Goal: Book appointment/travel/reservation

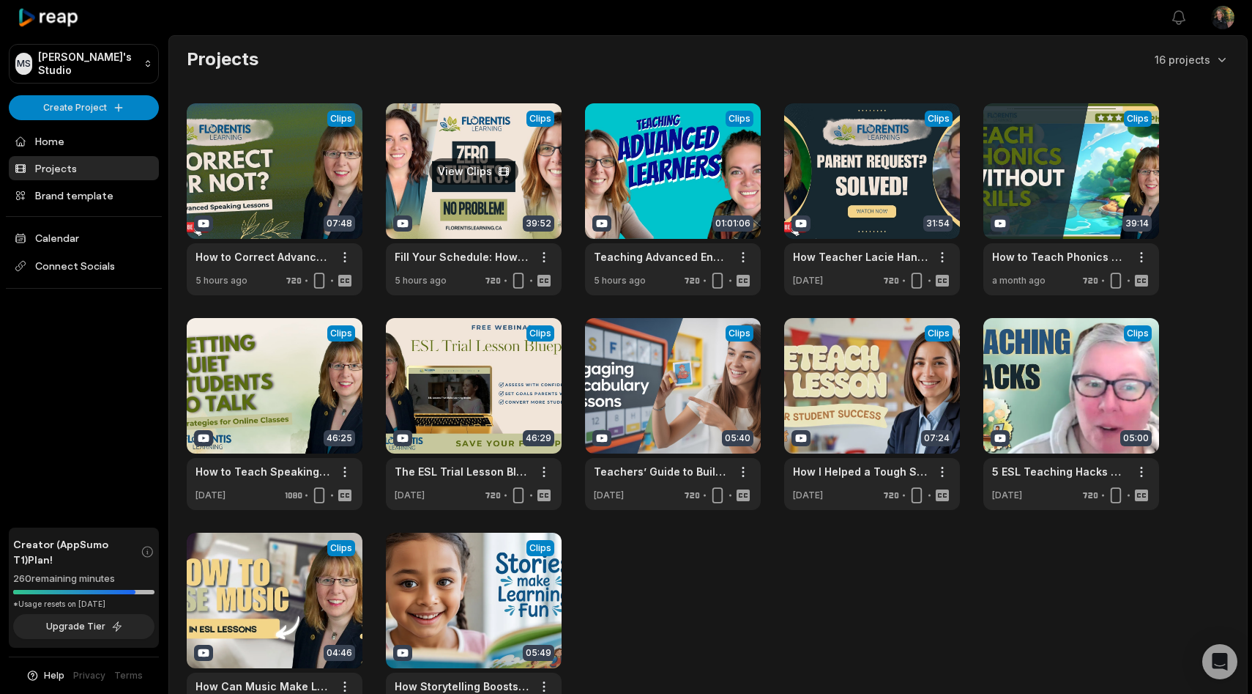
click at [477, 176] on link at bounding box center [474, 199] width 176 height 192
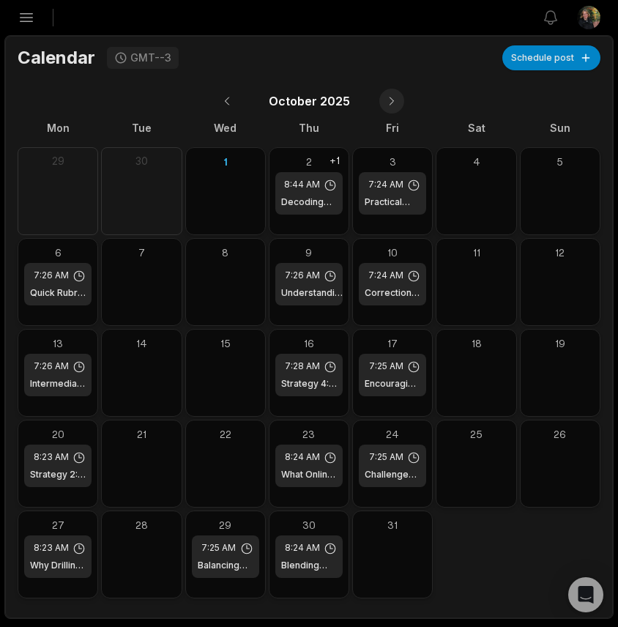
click at [388, 103] on button at bounding box center [391, 101] width 25 height 25
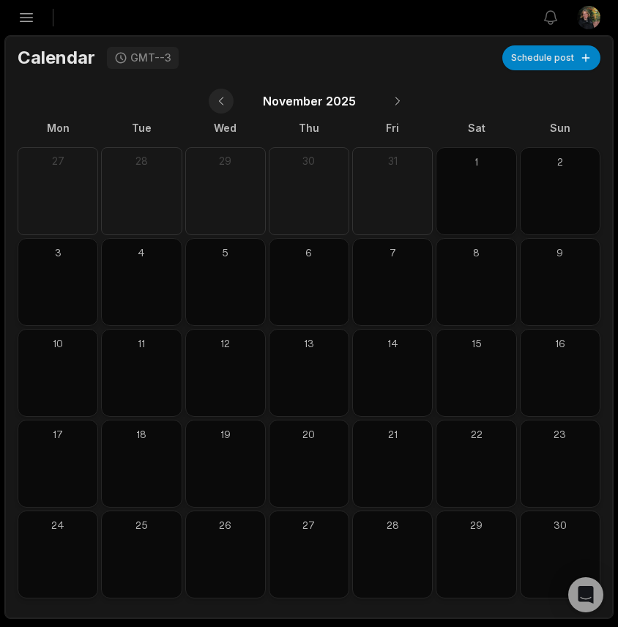
click at [220, 103] on button at bounding box center [221, 101] width 25 height 25
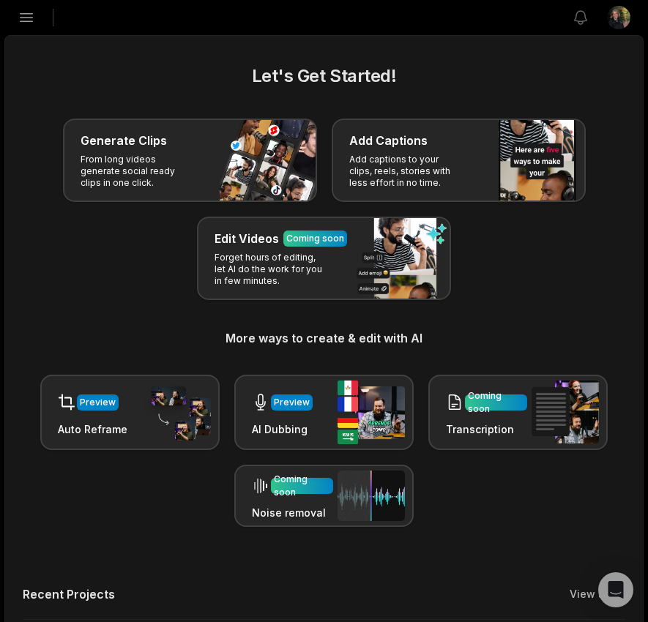
click at [26, 26] on icon "button" at bounding box center [27, 18] width 18 height 18
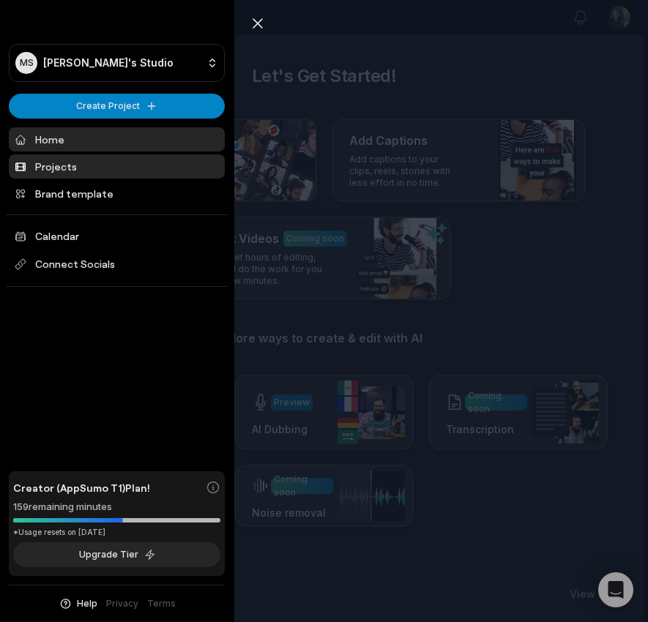
click at [45, 173] on link "Projects" at bounding box center [117, 167] width 216 height 24
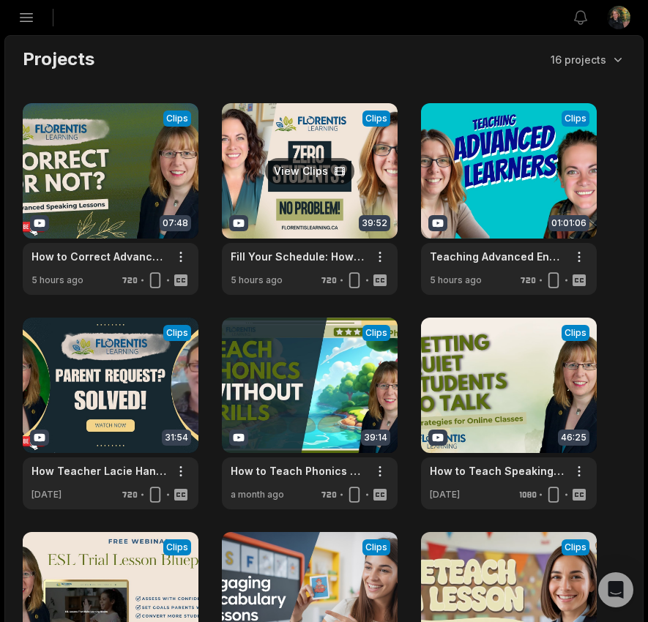
click at [259, 194] on link at bounding box center [310, 199] width 176 height 192
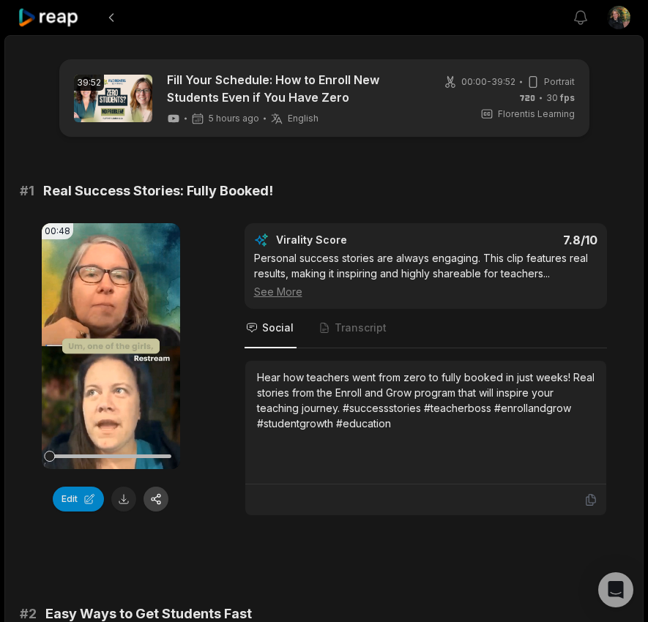
click at [160, 499] on button "button" at bounding box center [156, 499] width 25 height 25
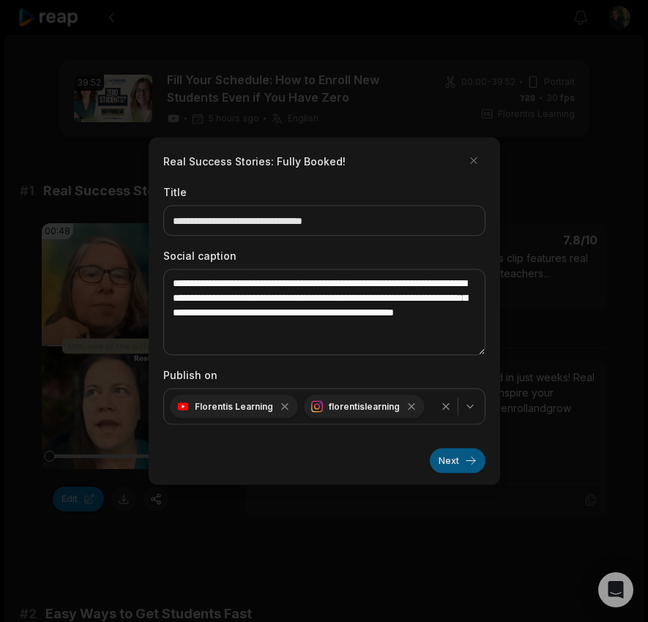
click at [439, 457] on button "Next" at bounding box center [458, 461] width 56 height 25
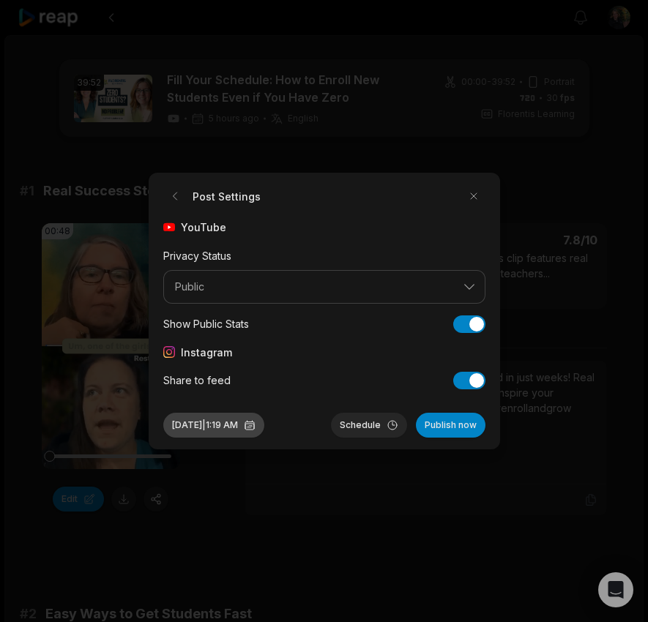
click at [219, 427] on button "Oct 1, 2025 | 1:19 AM" at bounding box center [213, 425] width 101 height 25
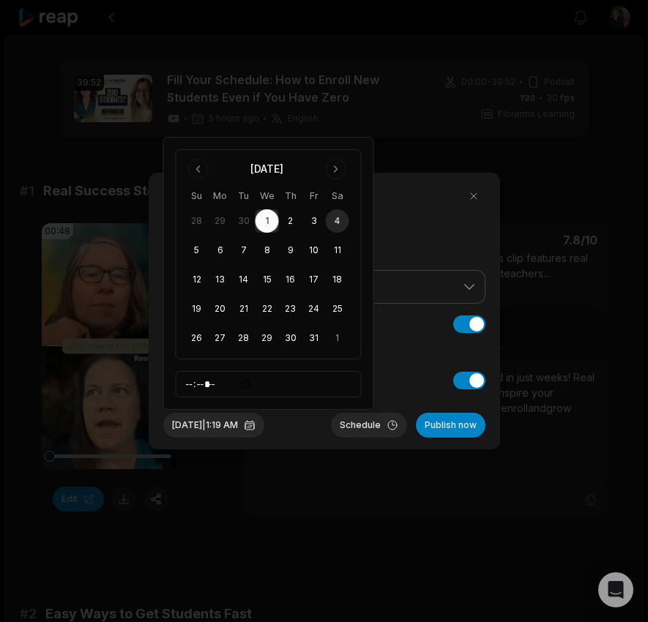
click at [338, 221] on button "4" at bounding box center [337, 220] width 23 height 23
click at [189, 385] on input "*****" at bounding box center [269, 384] width 186 height 26
type input "*****"
click at [371, 425] on button "Schedule" at bounding box center [369, 425] width 76 height 25
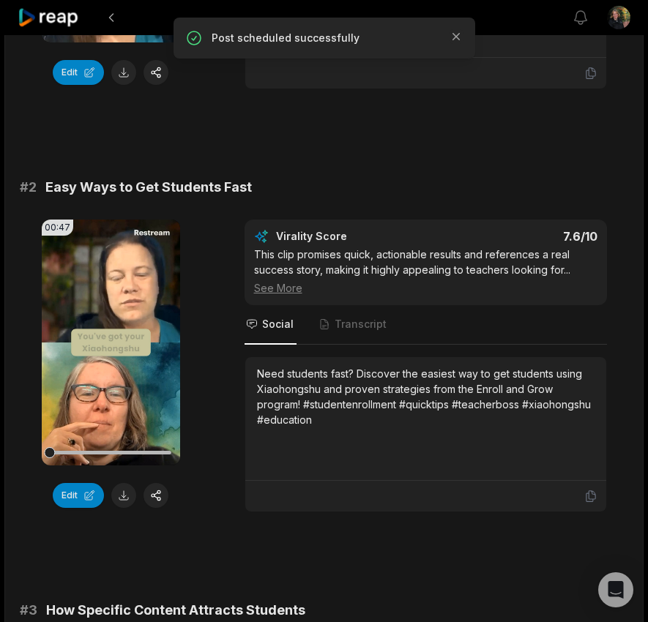
scroll to position [428, 0]
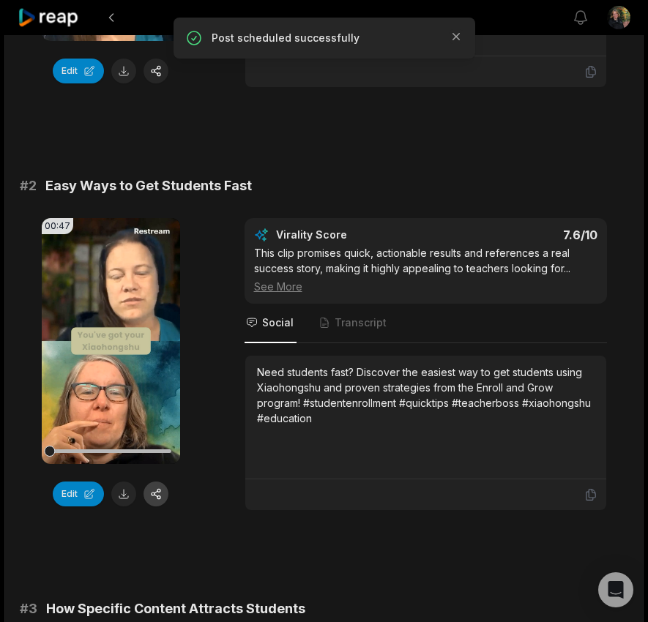
click at [160, 498] on button "button" at bounding box center [156, 494] width 25 height 25
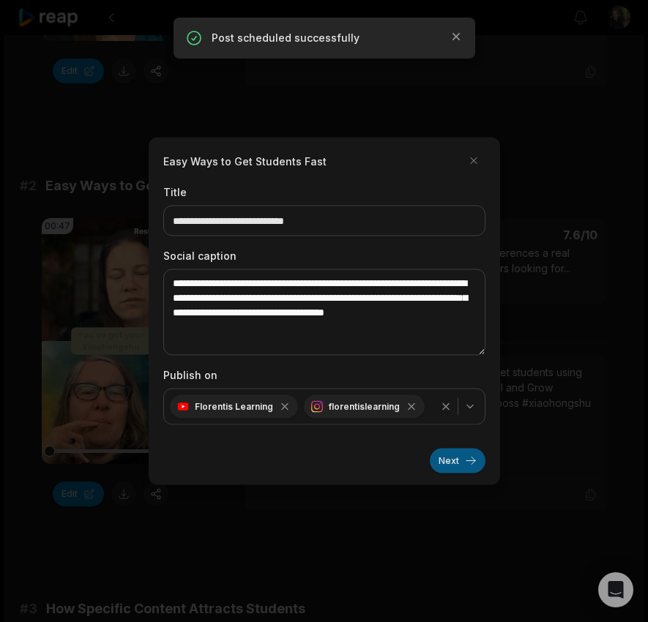
click at [453, 461] on button "Next" at bounding box center [458, 461] width 56 height 25
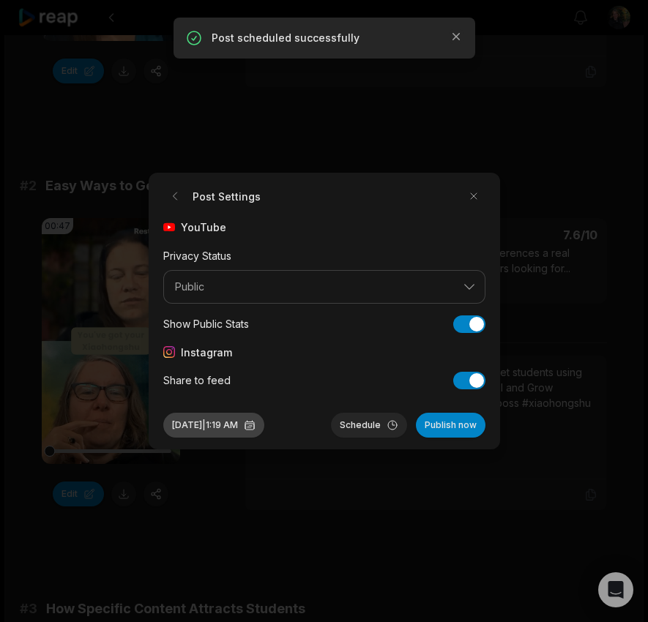
click at [236, 428] on button "Oct 1, 2025 | 1:19 AM" at bounding box center [213, 425] width 101 height 25
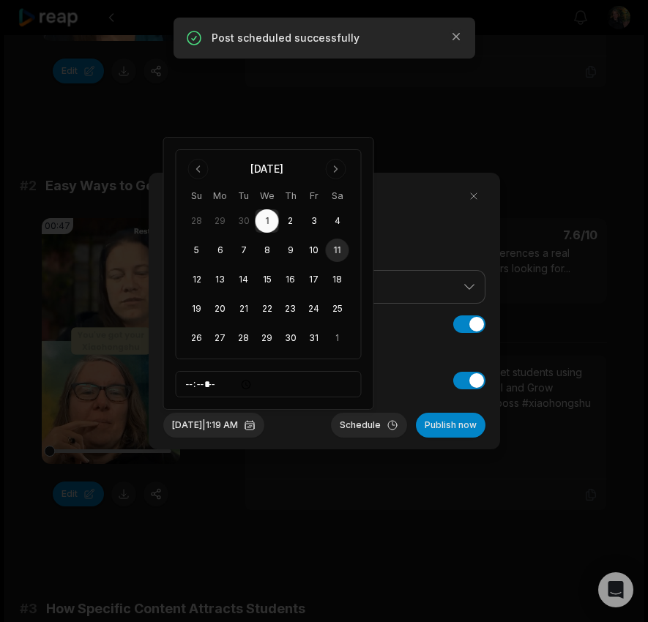
click at [337, 248] on button "11" at bounding box center [337, 250] width 23 height 23
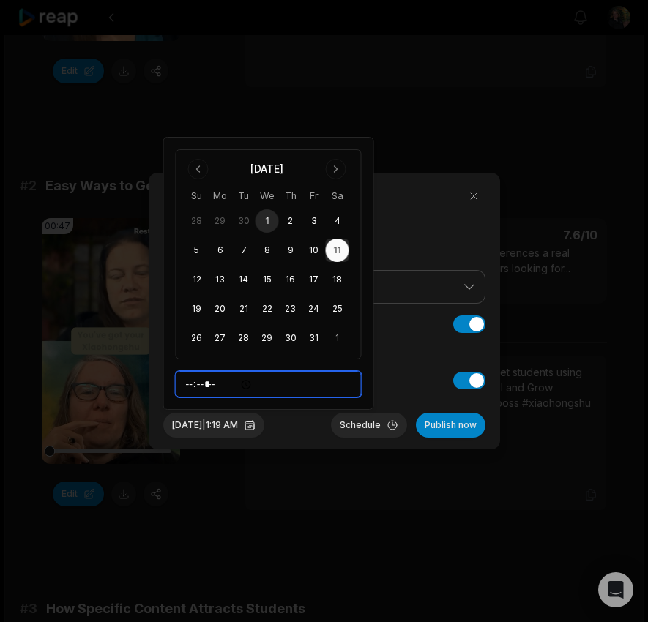
click at [193, 387] on input "*****" at bounding box center [269, 384] width 186 height 26
type input "*****"
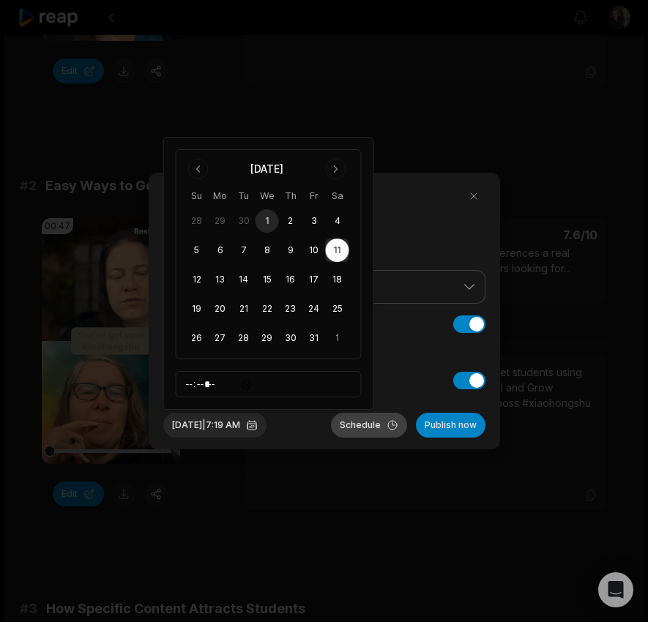
click at [357, 424] on button "Schedule" at bounding box center [369, 425] width 76 height 25
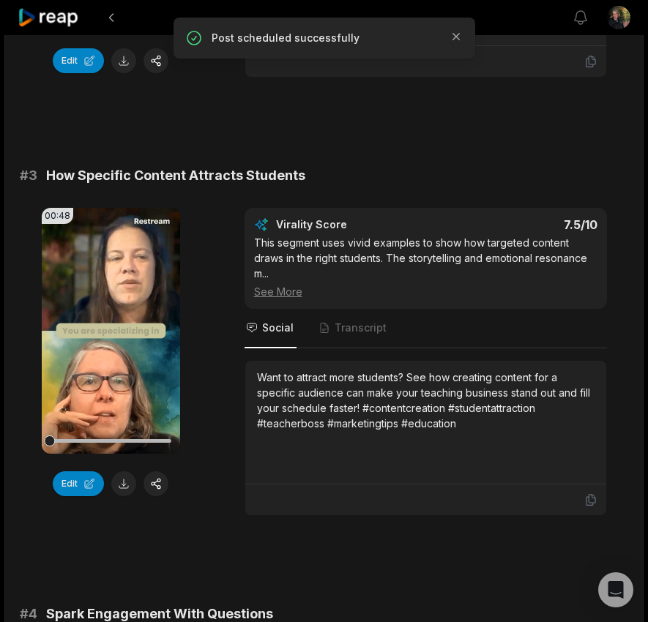
scroll to position [871, 0]
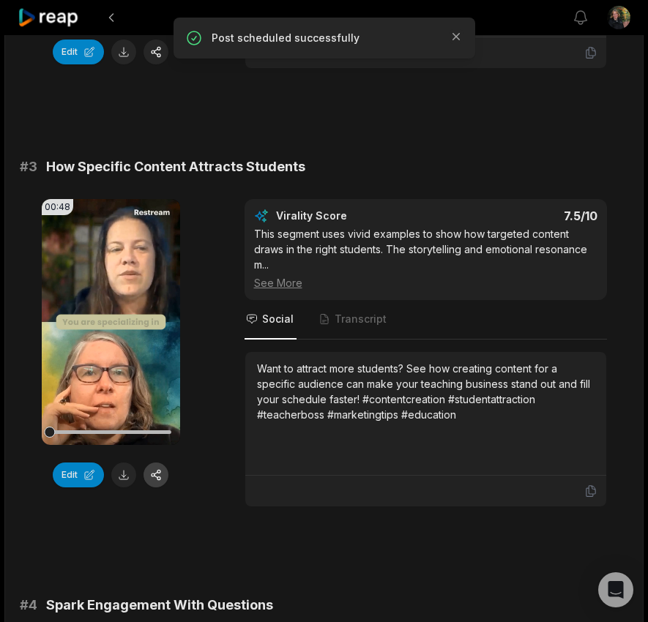
click at [156, 476] on button "button" at bounding box center [156, 475] width 25 height 25
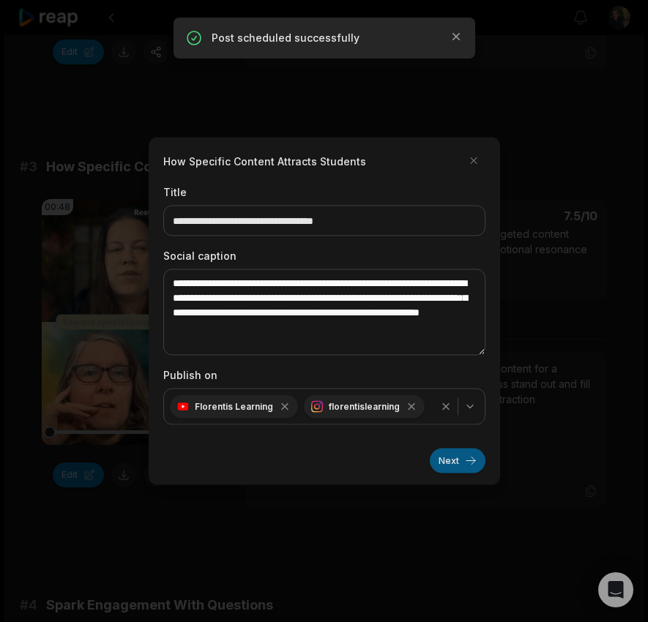
click at [447, 462] on button "Next" at bounding box center [458, 461] width 56 height 25
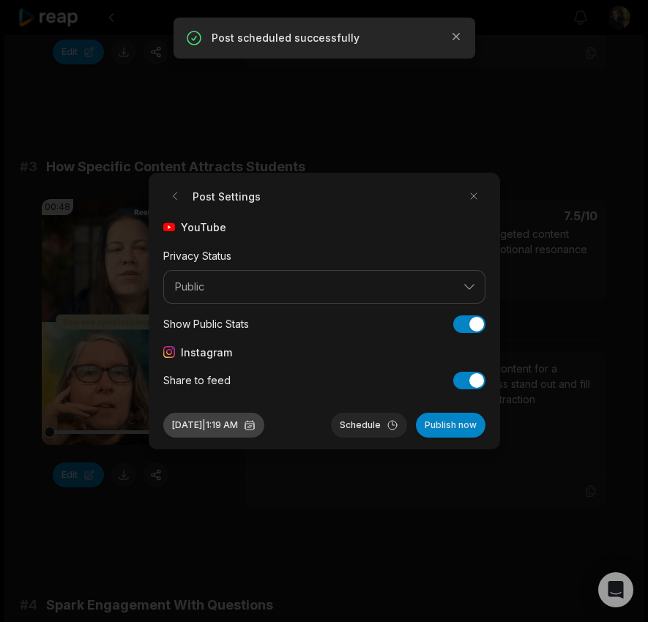
click at [215, 432] on button "Oct 1, 2025 | 1:19 AM" at bounding box center [213, 425] width 101 height 25
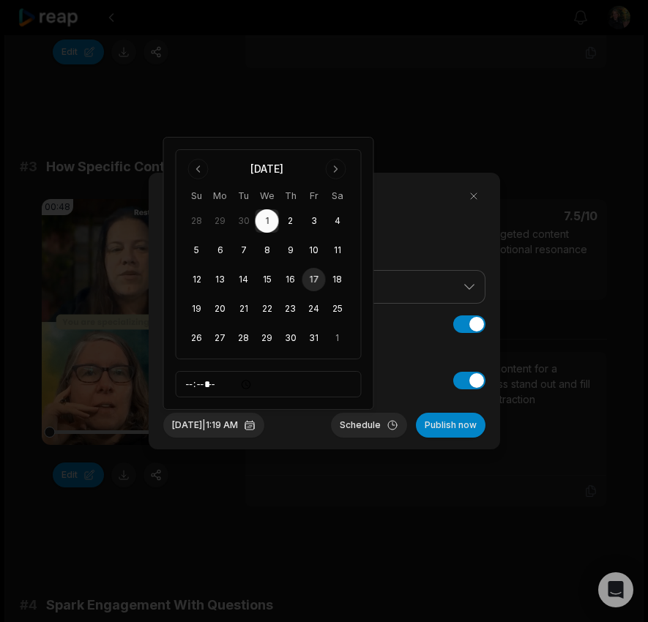
click at [317, 275] on button "17" at bounding box center [313, 279] width 23 height 23
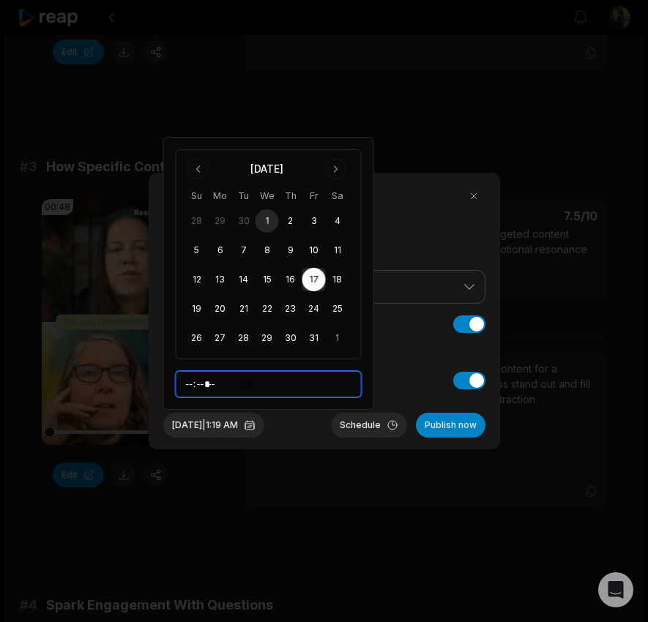
click at [197, 386] on input "*****" at bounding box center [269, 384] width 186 height 26
type input "*****"
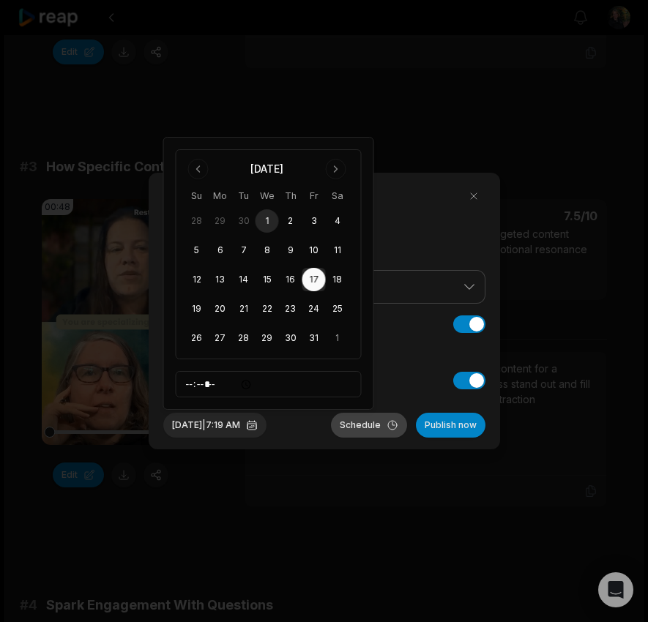
click at [350, 425] on button "Schedule" at bounding box center [369, 425] width 76 height 25
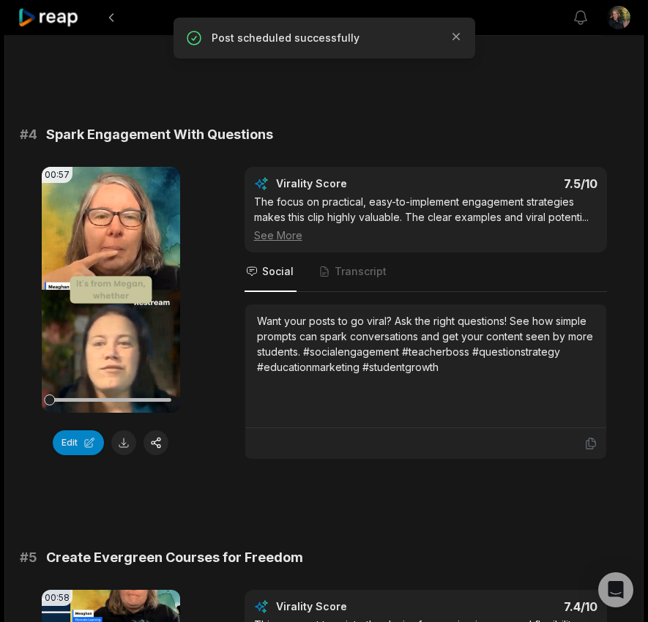
scroll to position [1344, 0]
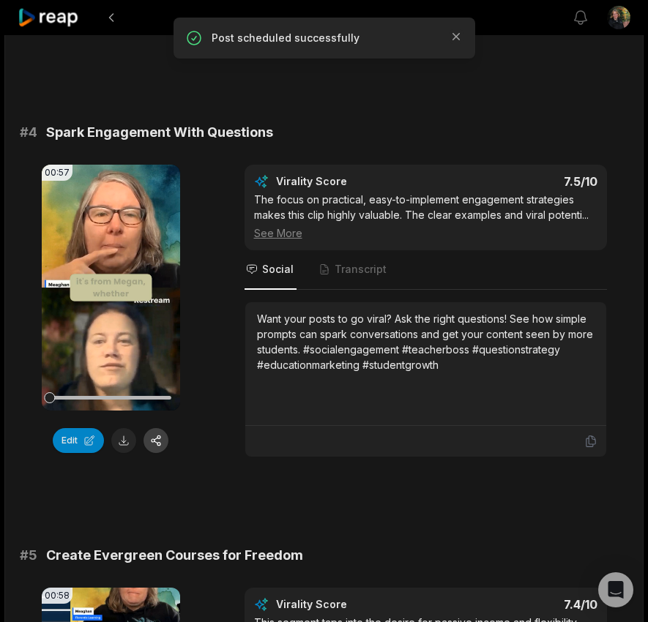
click at [162, 437] on button "button" at bounding box center [156, 440] width 25 height 25
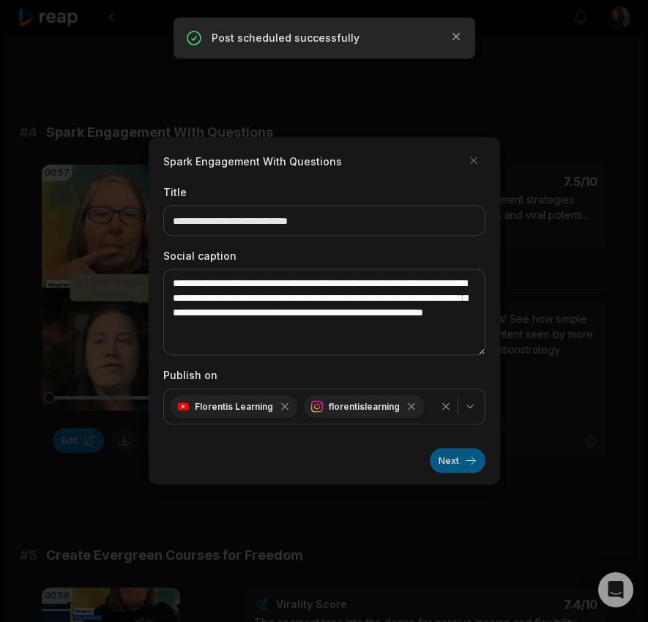
click at [444, 463] on button "Next" at bounding box center [458, 461] width 56 height 25
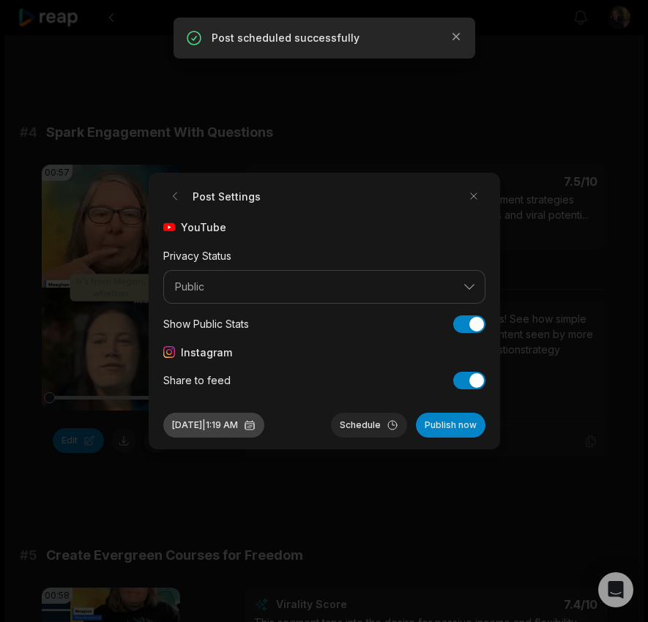
click at [214, 429] on button "Oct 1, 2025 | 1:19 AM" at bounding box center [213, 425] width 101 height 25
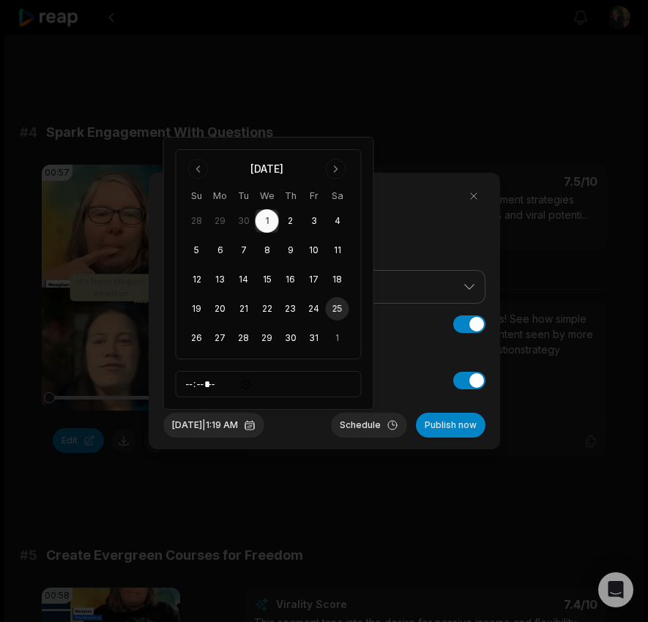
click at [339, 308] on button "25" at bounding box center [337, 308] width 23 height 23
click at [195, 389] on input "*****" at bounding box center [269, 384] width 186 height 26
type input "*****"
click at [366, 426] on button "Schedule" at bounding box center [369, 425] width 76 height 25
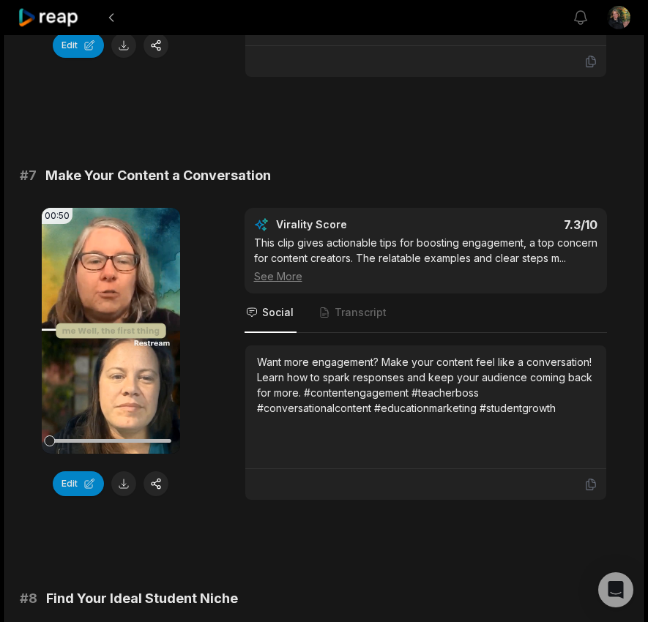
scroll to position [2590, 0]
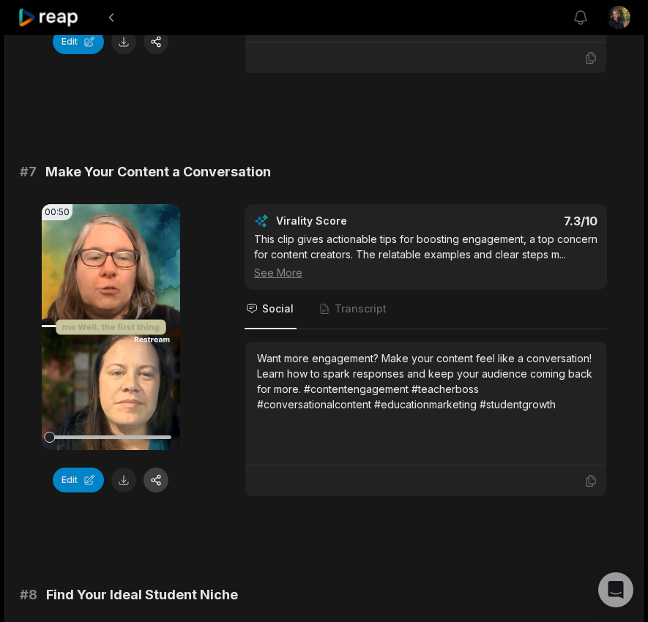
click at [157, 481] on button "button" at bounding box center [156, 480] width 25 height 25
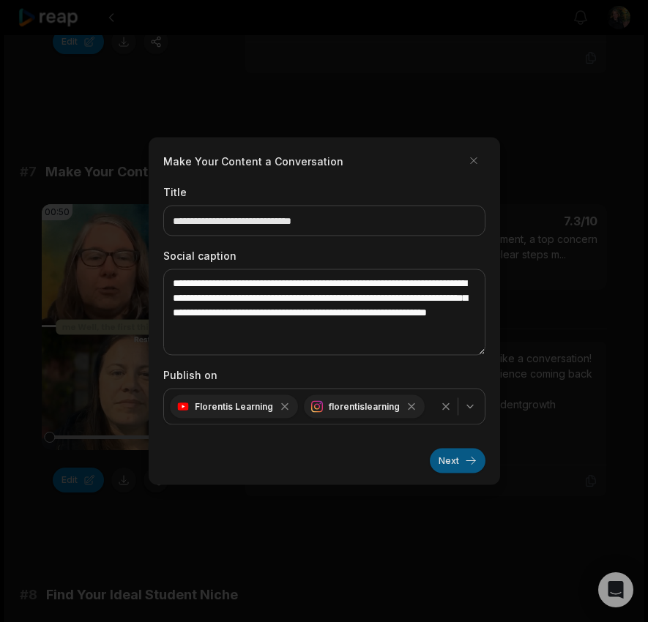
click at [450, 464] on button "Next" at bounding box center [458, 461] width 56 height 25
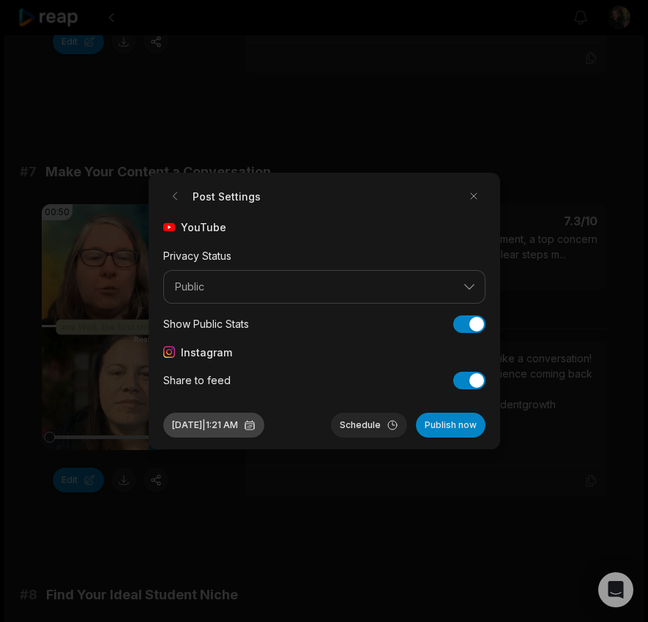
click at [215, 422] on button "Oct 1, 2025 | 1:21 AM" at bounding box center [213, 425] width 101 height 25
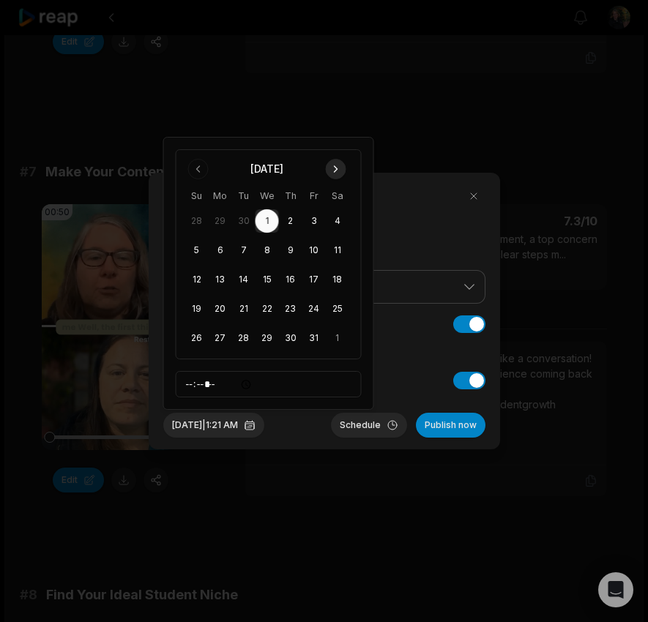
click at [335, 170] on button "Go to next month" at bounding box center [336, 169] width 21 height 21
click at [269, 220] on button "5" at bounding box center [267, 220] width 23 height 23
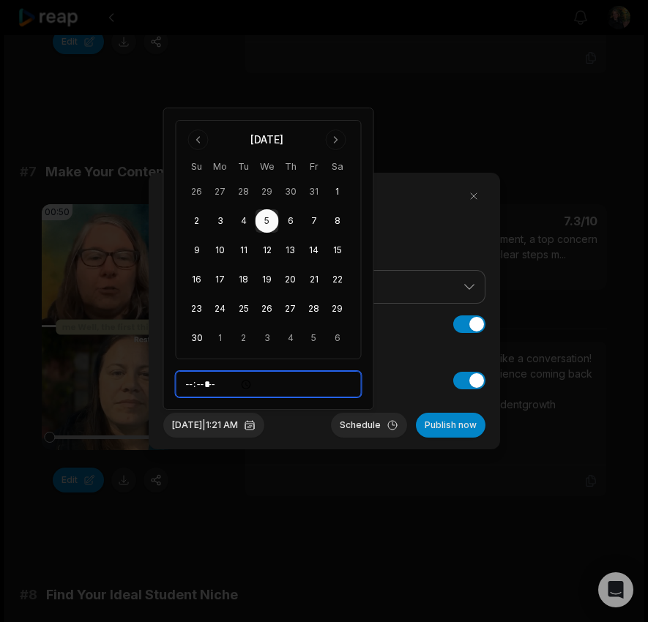
click at [193, 387] on input "*****" at bounding box center [269, 384] width 186 height 26
type input "*****"
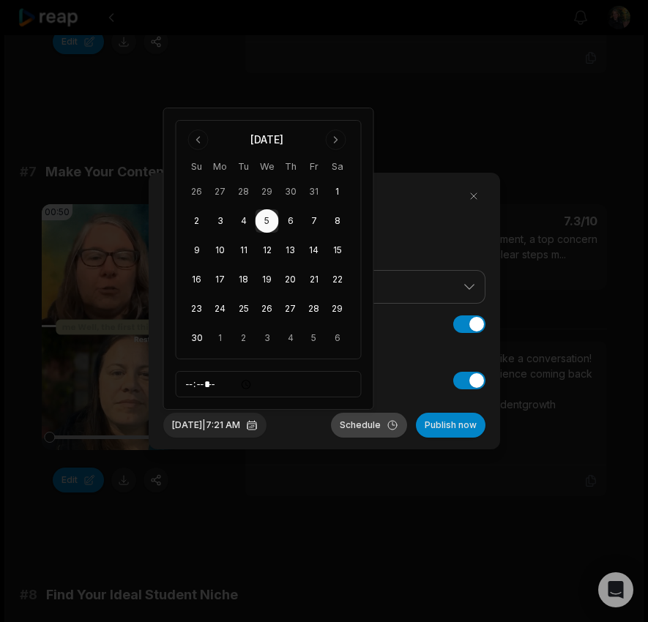
click at [360, 422] on button "Schedule" at bounding box center [369, 425] width 76 height 25
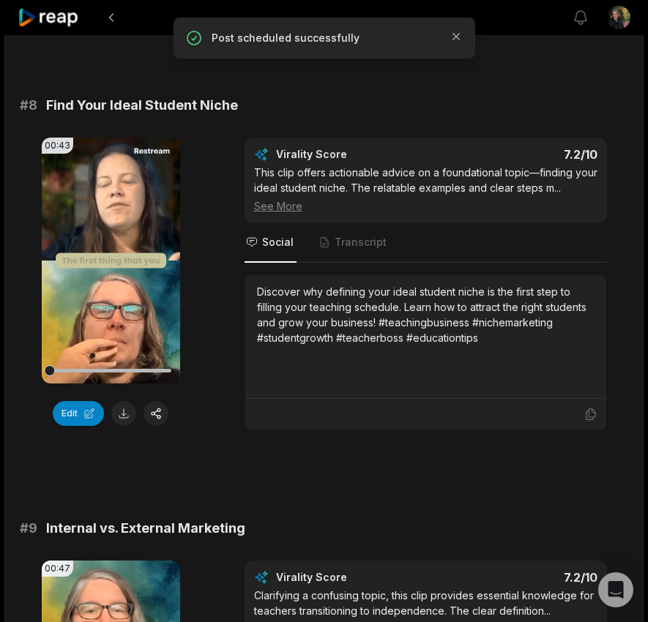
scroll to position [3079, 0]
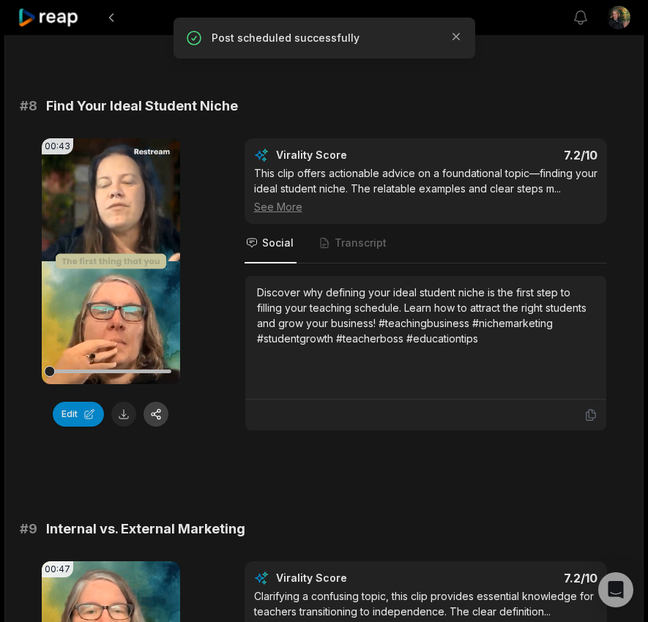
click at [155, 415] on button "button" at bounding box center [156, 414] width 25 height 25
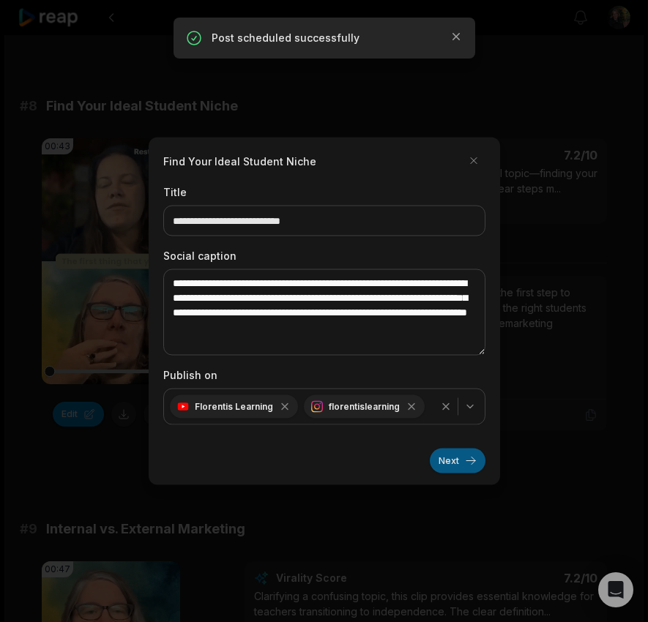
click at [450, 461] on button "Next" at bounding box center [458, 461] width 56 height 25
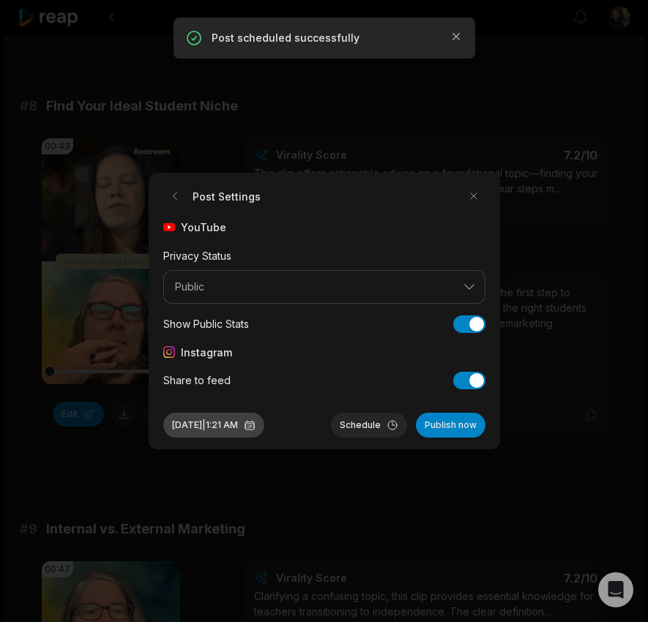
click at [207, 423] on button "Oct 1, 2025 | 1:21 AM" at bounding box center [213, 425] width 101 height 25
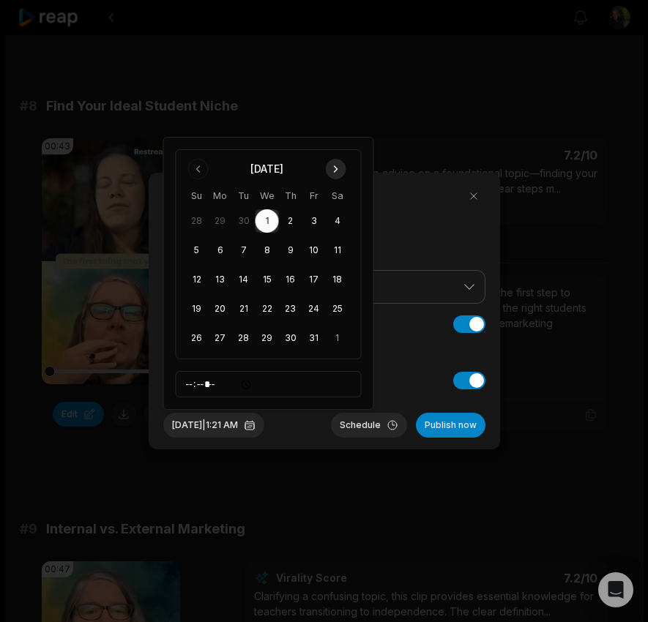
click at [338, 168] on button "Go to next month" at bounding box center [336, 169] width 21 height 21
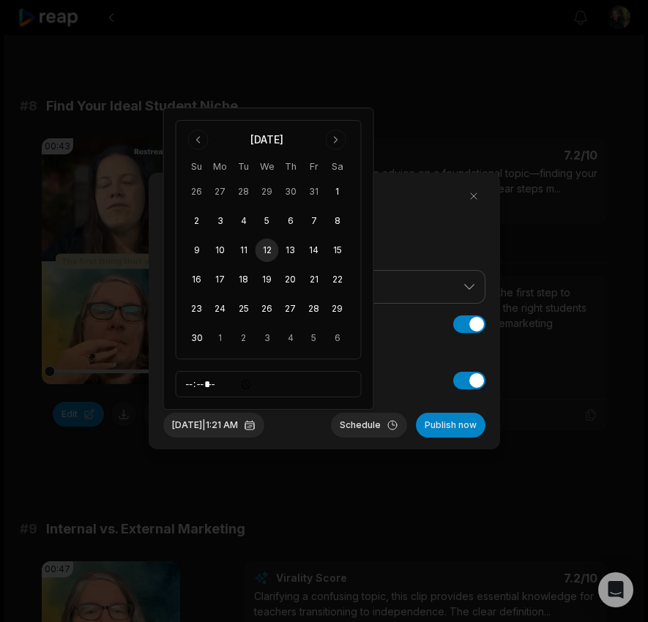
click at [263, 255] on button "12" at bounding box center [267, 250] width 23 height 23
click at [193, 384] on input "*****" at bounding box center [269, 384] width 186 height 26
type input "*****"
click at [359, 425] on button "Schedule" at bounding box center [369, 425] width 76 height 25
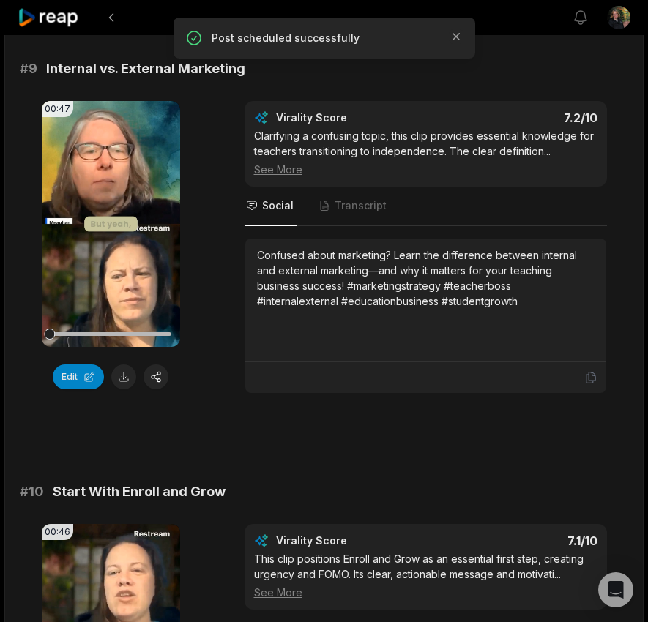
scroll to position [3549, 0]
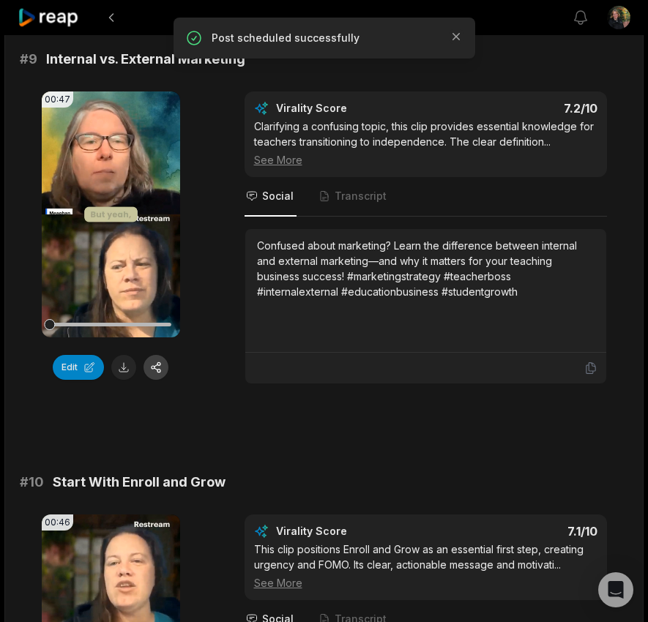
click at [157, 363] on button "button" at bounding box center [156, 367] width 25 height 25
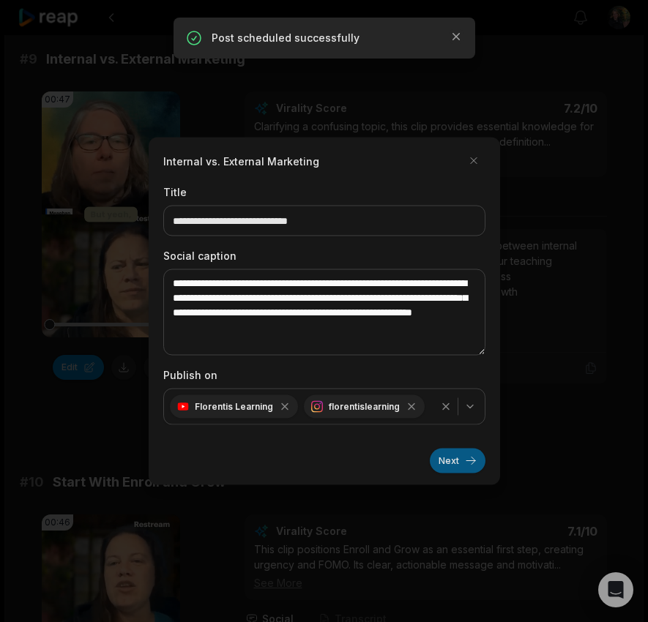
click at [453, 459] on button "Next" at bounding box center [458, 461] width 56 height 25
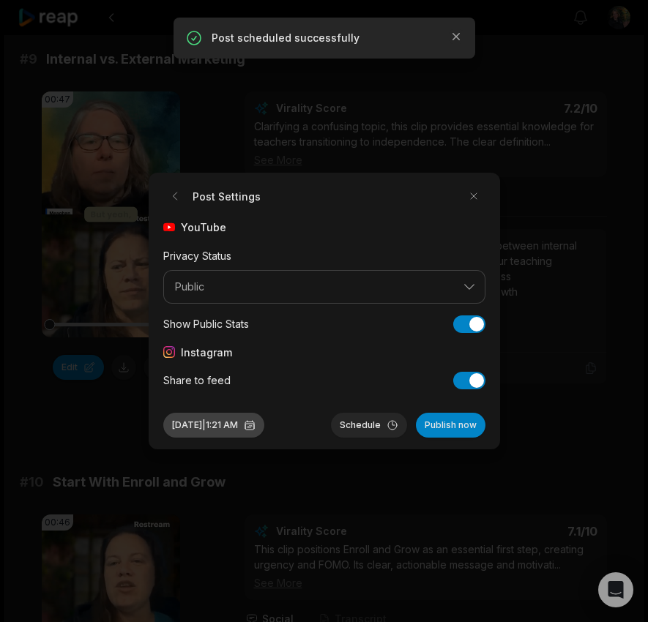
click at [205, 425] on button "[DATE] 1:21 AM" at bounding box center [213, 425] width 101 height 25
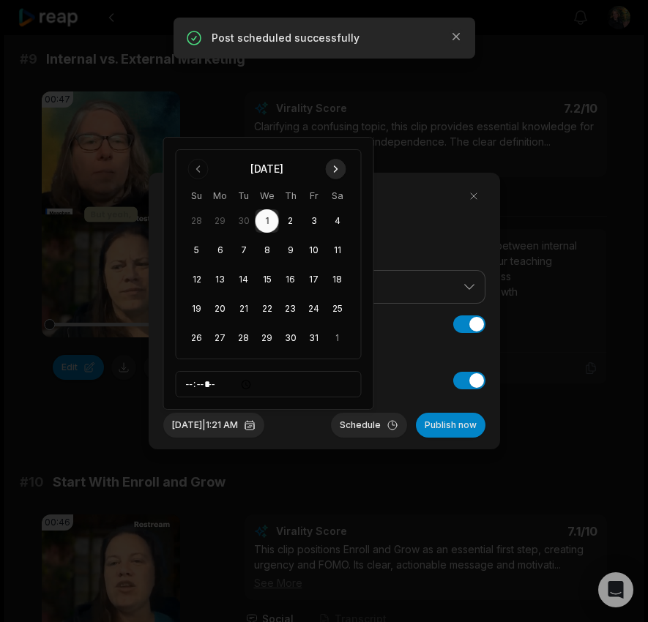
click at [334, 166] on button "Go to next month" at bounding box center [336, 169] width 21 height 21
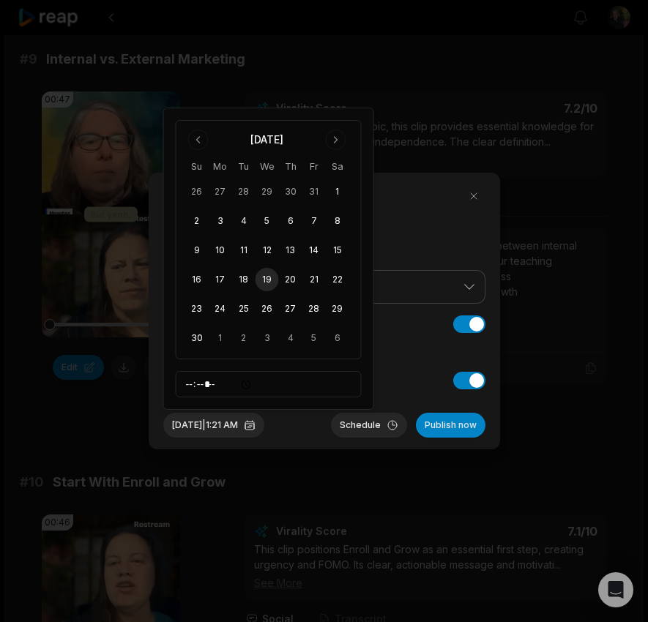
click at [268, 275] on button "19" at bounding box center [267, 279] width 23 height 23
click at [192, 388] on input "*****" at bounding box center [269, 384] width 186 height 26
type input "*****"
click at [373, 421] on button "Schedule" at bounding box center [369, 425] width 76 height 25
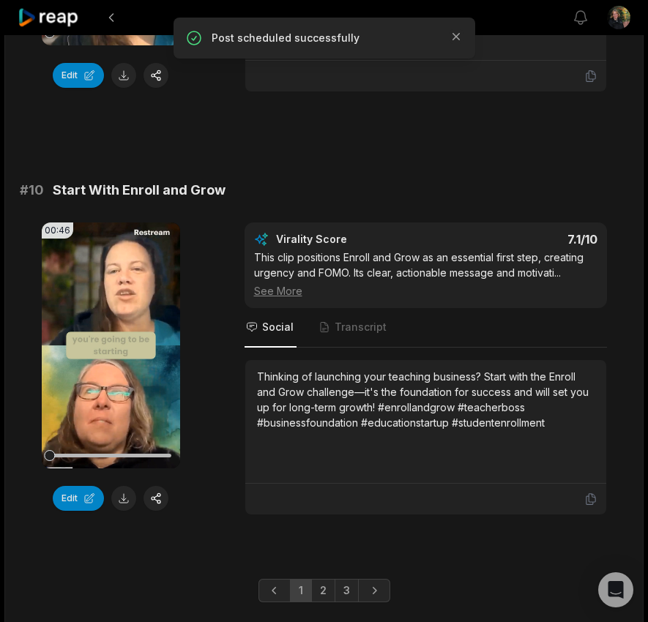
scroll to position [3880, 0]
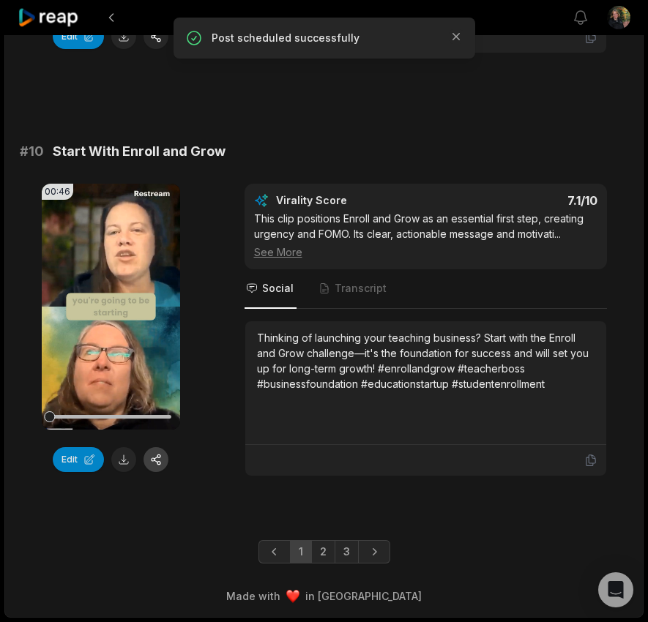
click at [156, 460] on button "button" at bounding box center [156, 459] width 25 height 25
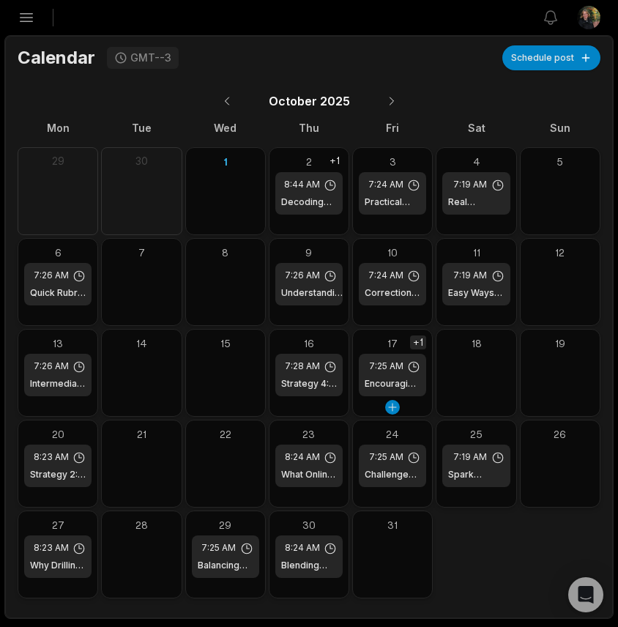
click at [412, 344] on div "+1" at bounding box center [418, 342] width 16 height 14
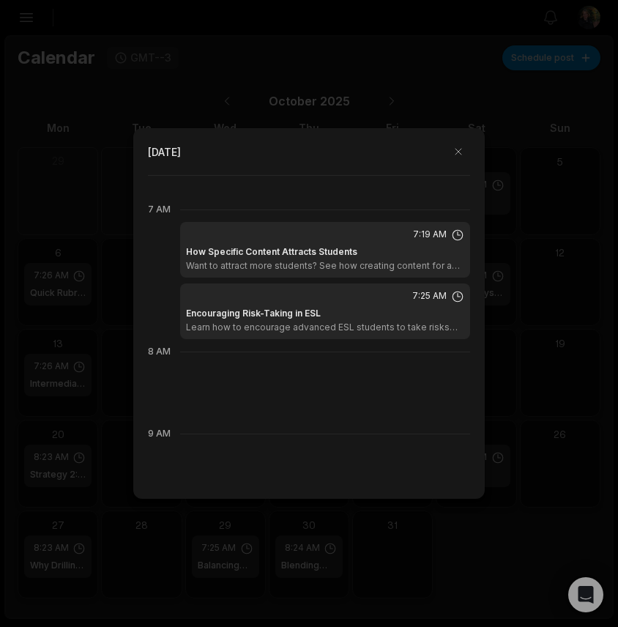
scroll to position [574, 0]
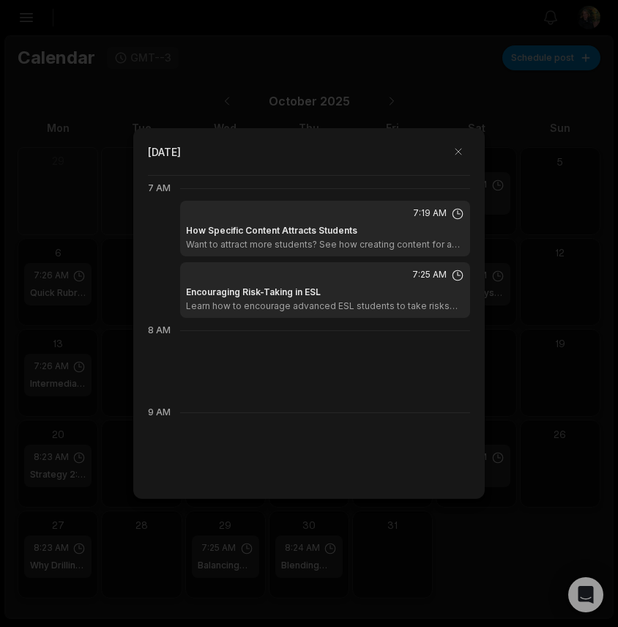
click at [239, 294] on h1 "Encouraging Risk-Taking in ESL" at bounding box center [253, 292] width 135 height 13
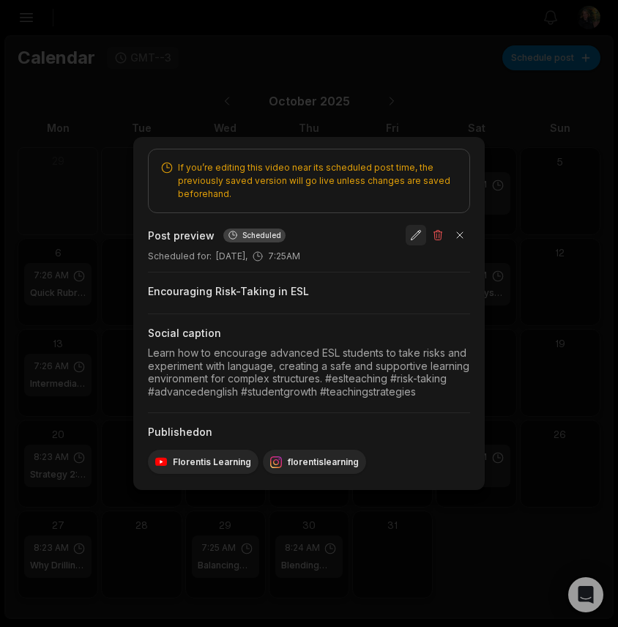
click at [412, 239] on button "button" at bounding box center [416, 235] width 21 height 21
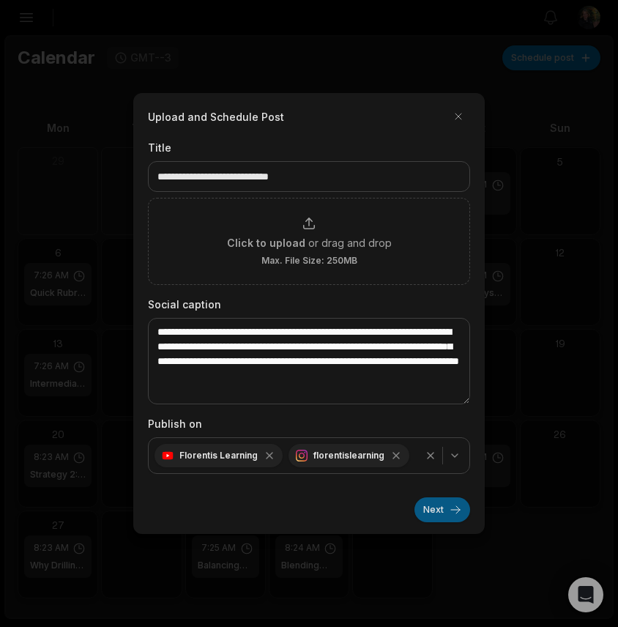
click at [442, 506] on button "Next" at bounding box center [443, 509] width 56 height 25
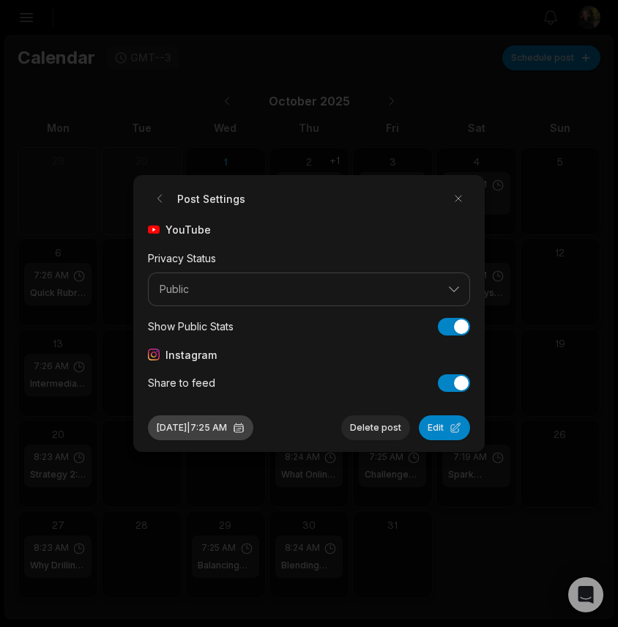
click at [196, 431] on button "[DATE] 7:25 AM" at bounding box center [200, 427] width 105 height 25
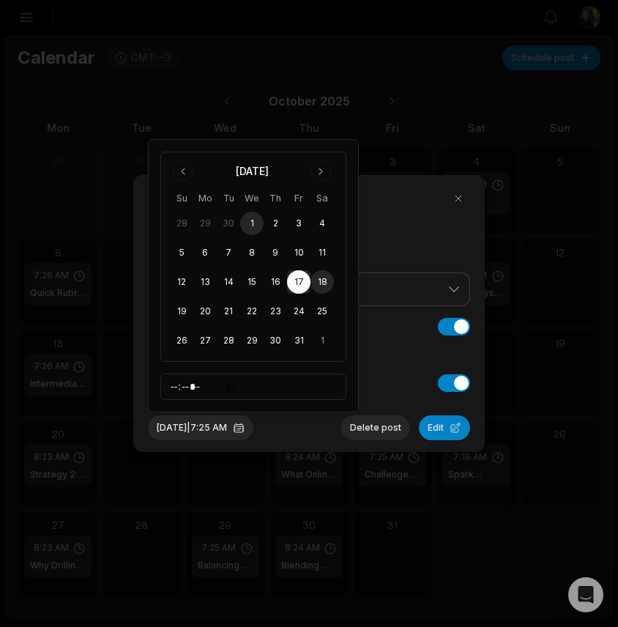
click at [316, 288] on button "18" at bounding box center [322, 281] width 23 height 23
click at [294, 436] on div "[DATE] 7:25 AM Delete post Edit" at bounding box center [309, 422] width 322 height 37
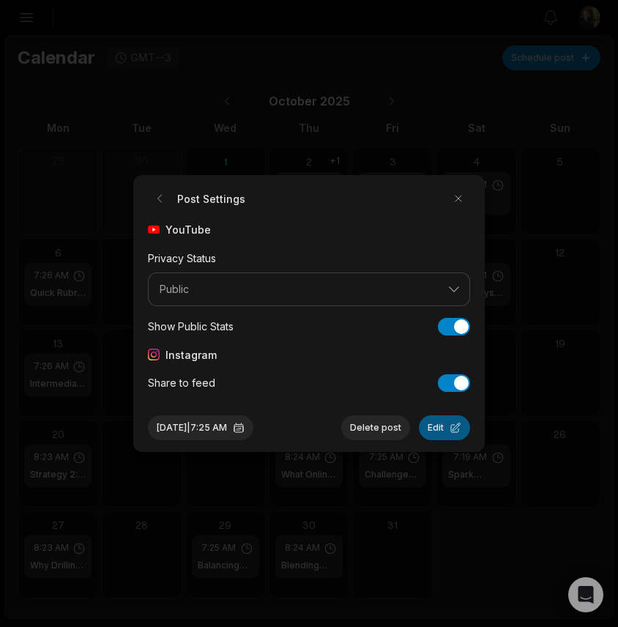
click at [436, 427] on button "Edit" at bounding box center [444, 427] width 51 height 25
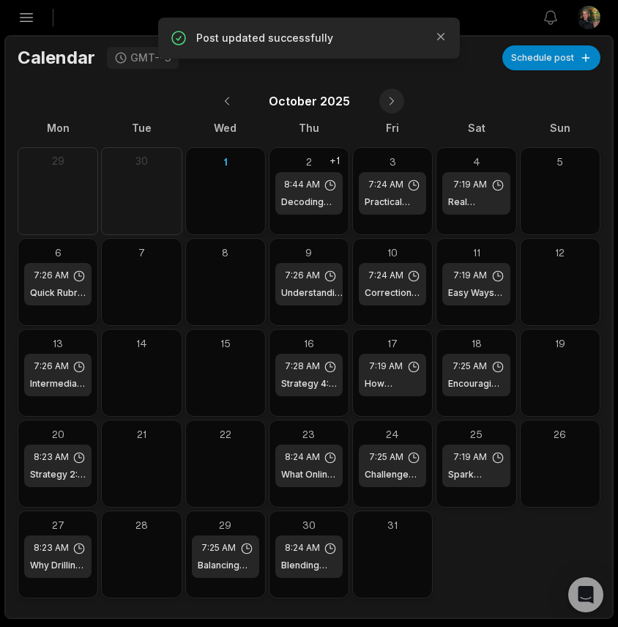
click at [382, 108] on button at bounding box center [391, 101] width 25 height 25
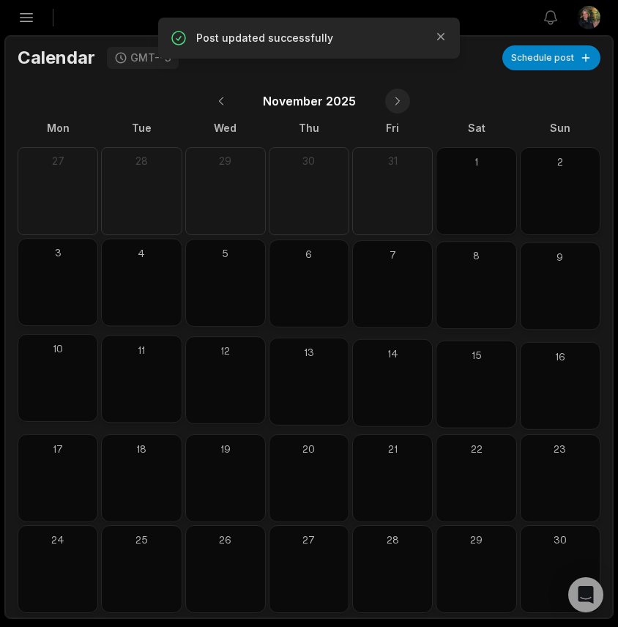
click at [382, 108] on div "[DATE]" at bounding box center [309, 101] width 583 height 34
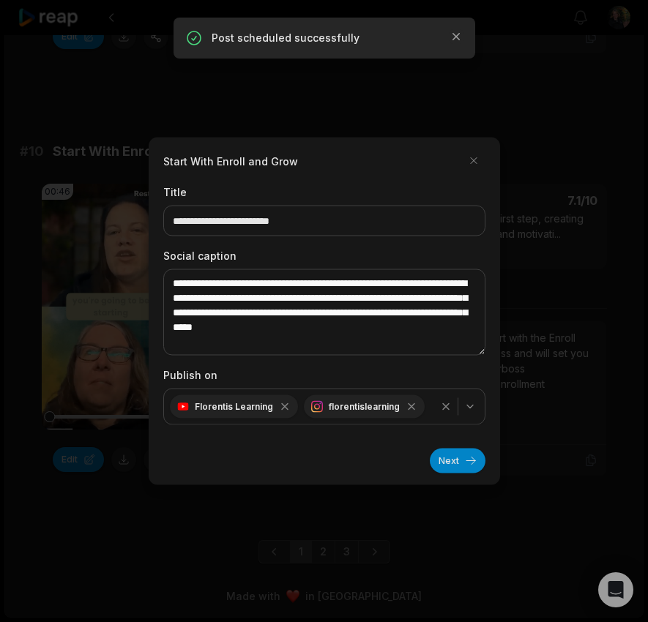
click at [442, 464] on button "Next" at bounding box center [458, 461] width 56 height 25
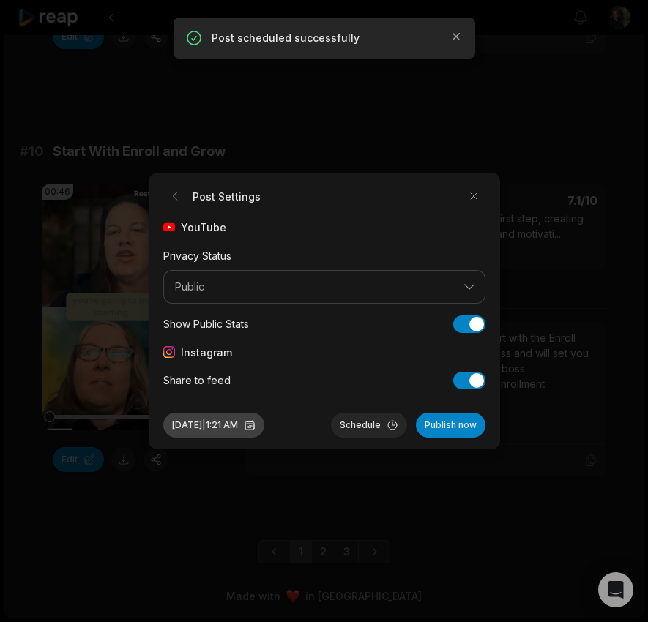
click at [195, 427] on button "[DATE] 1:21 AM" at bounding box center [213, 425] width 101 height 25
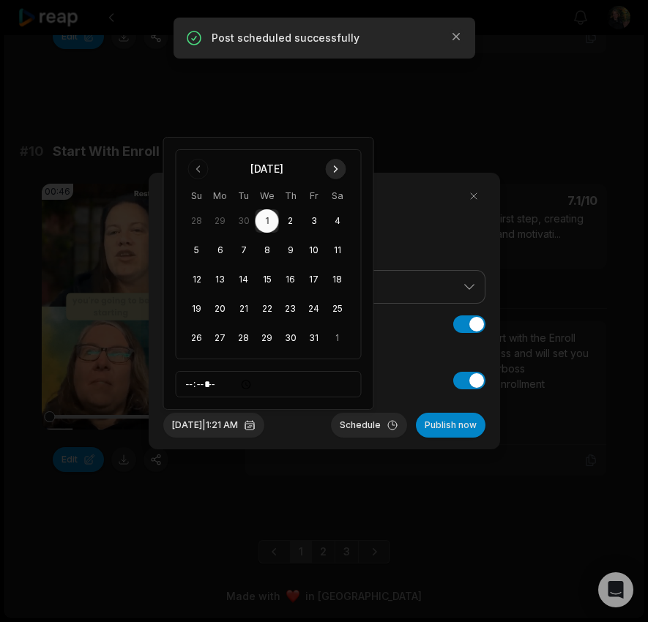
click at [337, 167] on button "Go to next month" at bounding box center [336, 169] width 21 height 21
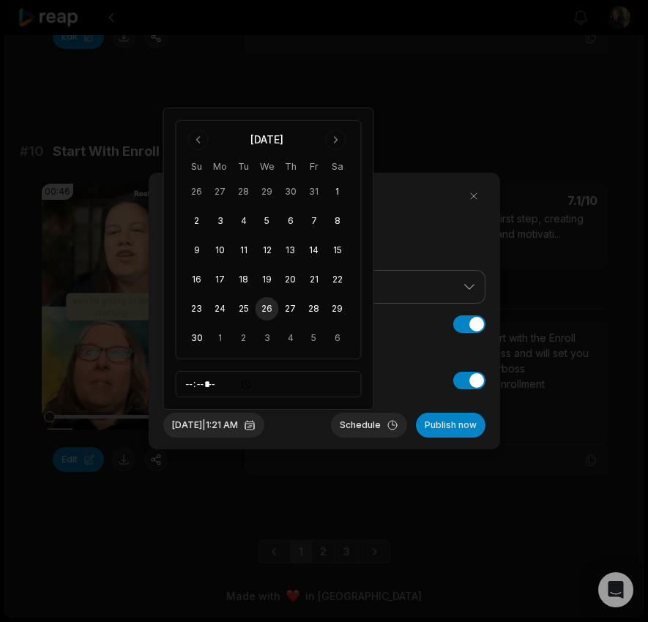
click at [266, 310] on button "26" at bounding box center [267, 308] width 23 height 23
click at [190, 384] on input "*****" at bounding box center [269, 384] width 186 height 26
type input "*****"
click at [374, 421] on button "Schedule" at bounding box center [369, 425] width 76 height 25
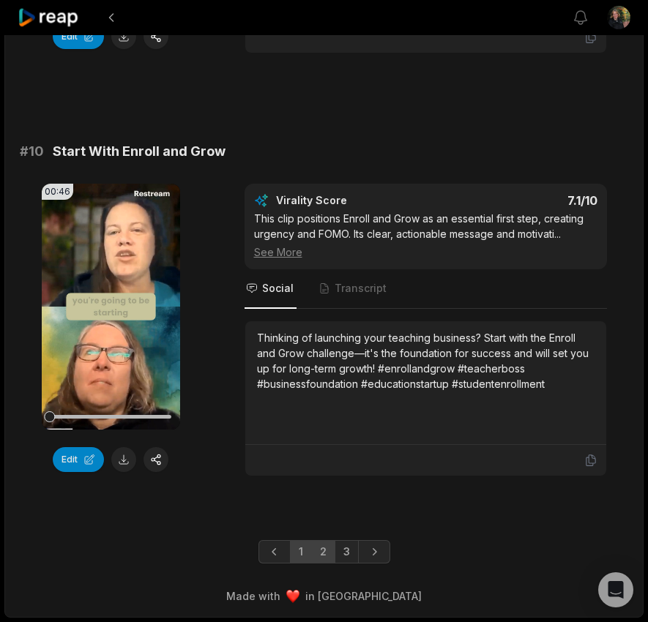
click at [324, 559] on link "2" at bounding box center [323, 551] width 24 height 23
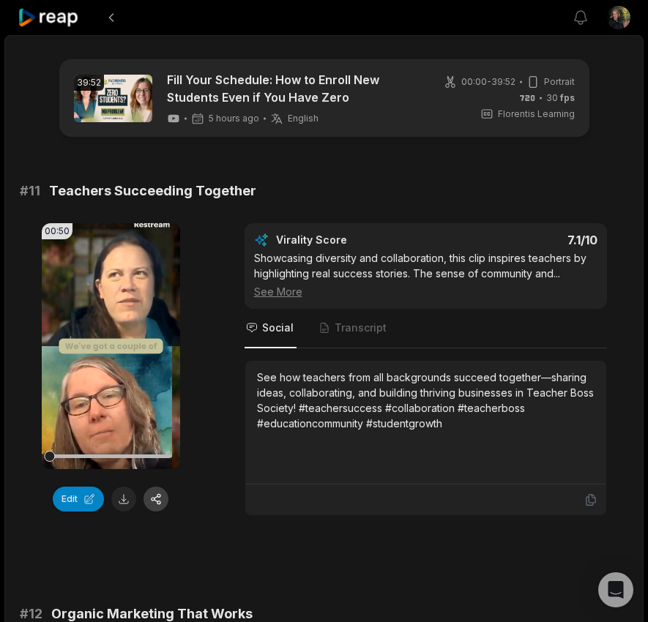
click at [159, 502] on button "button" at bounding box center [156, 499] width 25 height 25
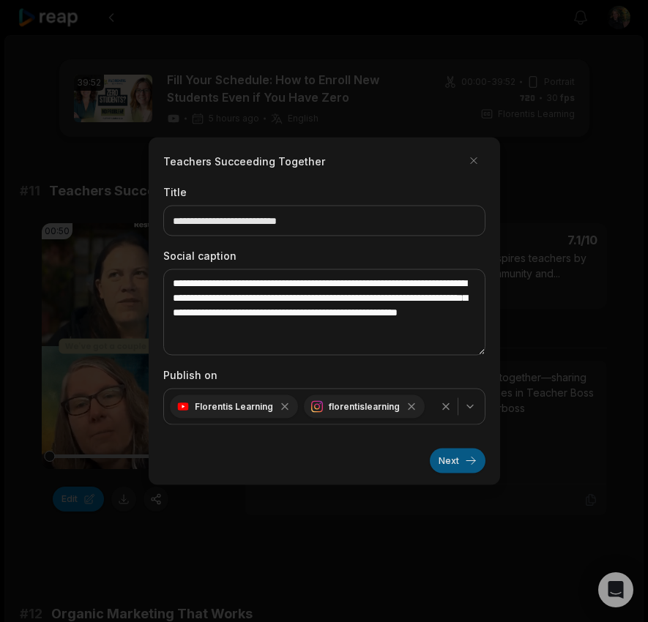
click at [431, 459] on button "Next" at bounding box center [458, 461] width 56 height 25
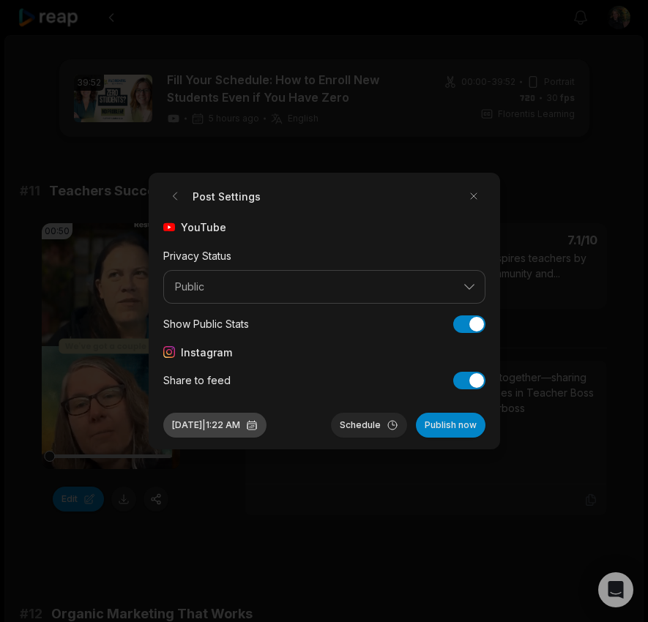
click at [198, 429] on button "Oct 1, 2025 | 1:22 AM" at bounding box center [214, 425] width 103 height 25
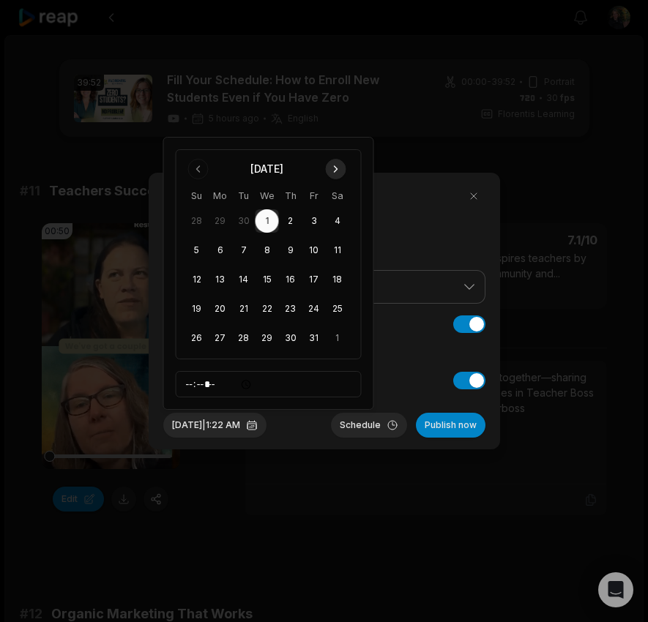
click at [337, 167] on button "Go to next month" at bounding box center [336, 169] width 21 height 21
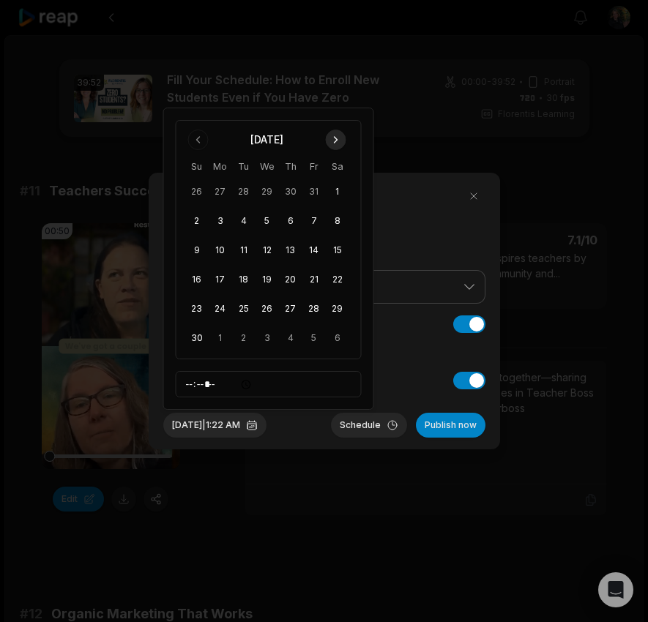
click at [337, 167] on th "Sa" at bounding box center [337, 166] width 23 height 15
click at [335, 135] on button "Go to next month" at bounding box center [336, 140] width 21 height 21
click at [286, 220] on button "4" at bounding box center [290, 220] width 23 height 23
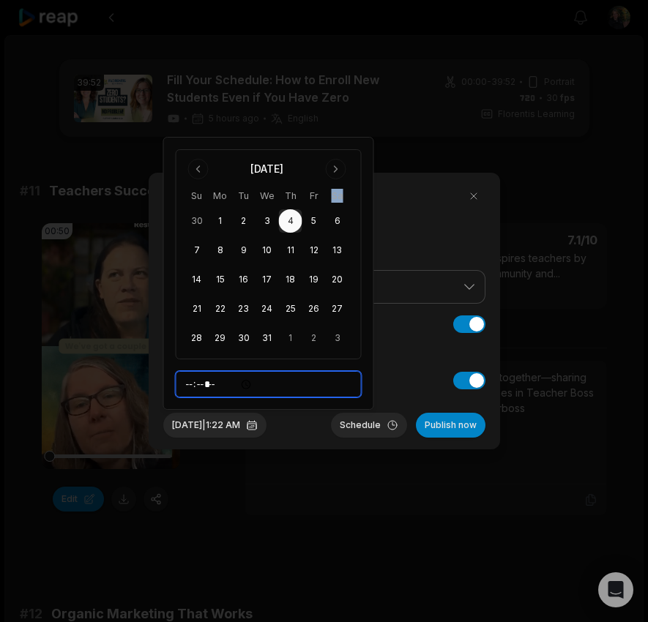
click at [195, 387] on input "*****" at bounding box center [269, 384] width 186 height 26
type input "*****"
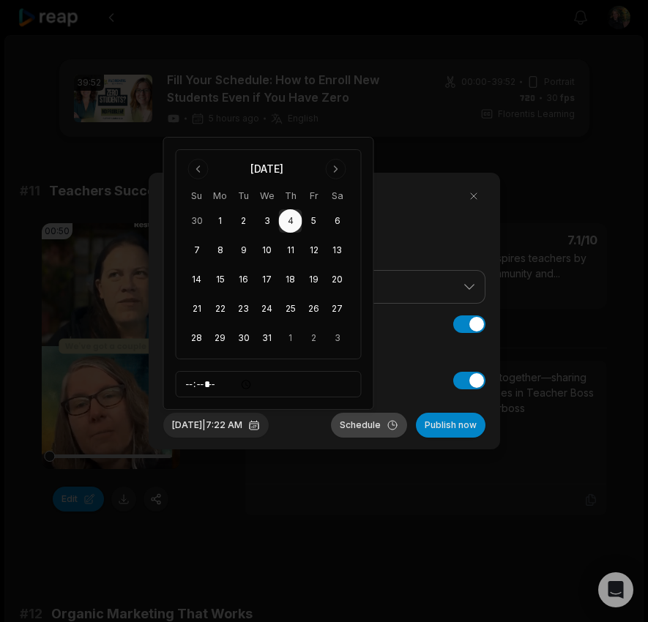
click at [356, 424] on button "Schedule" at bounding box center [369, 425] width 76 height 25
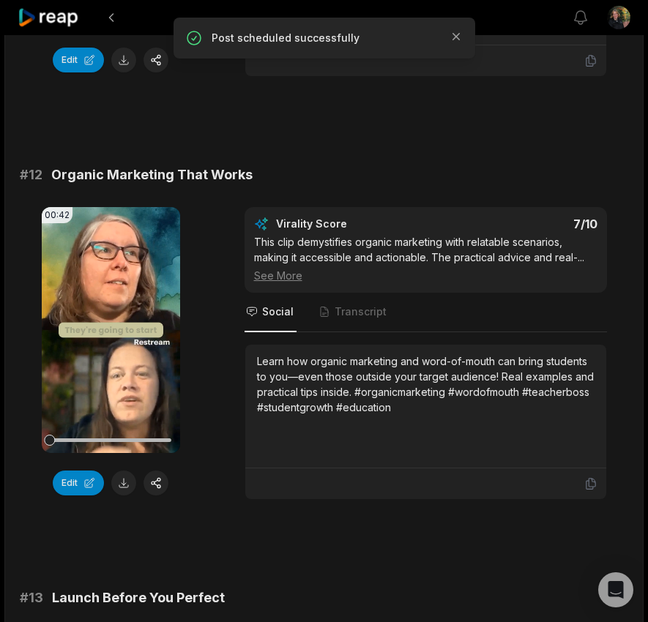
scroll to position [445, 0]
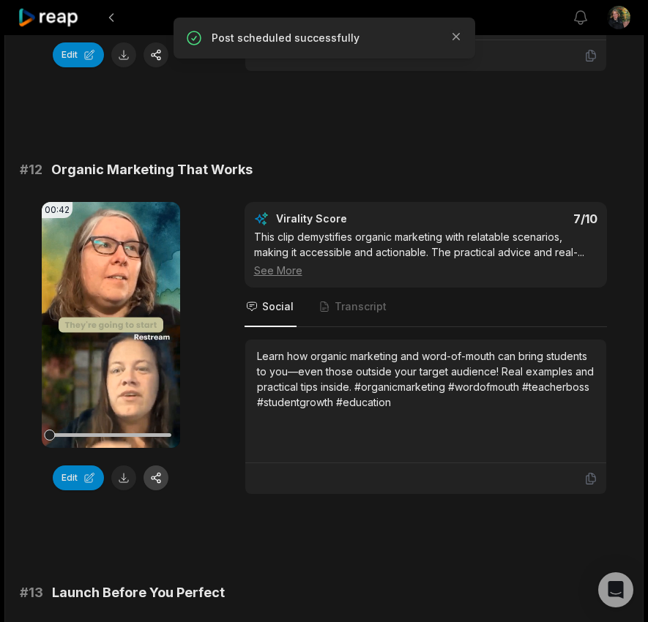
click at [158, 480] on button "button" at bounding box center [156, 478] width 25 height 25
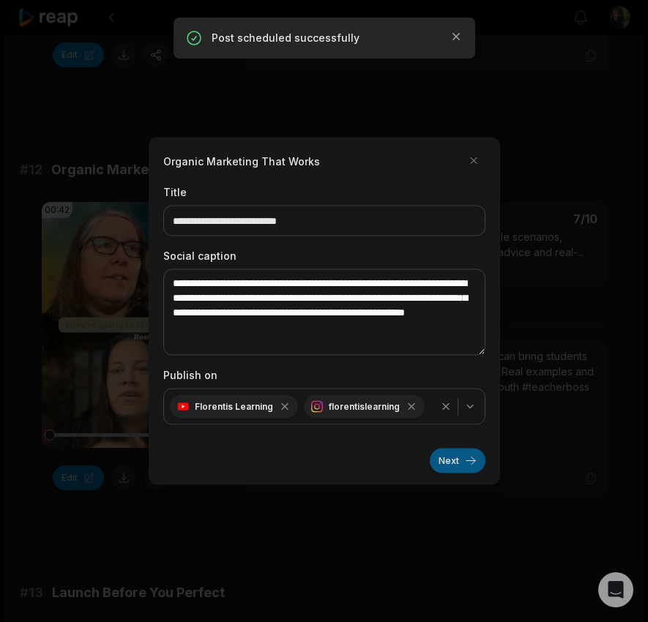
click at [459, 458] on button "Next" at bounding box center [458, 461] width 56 height 25
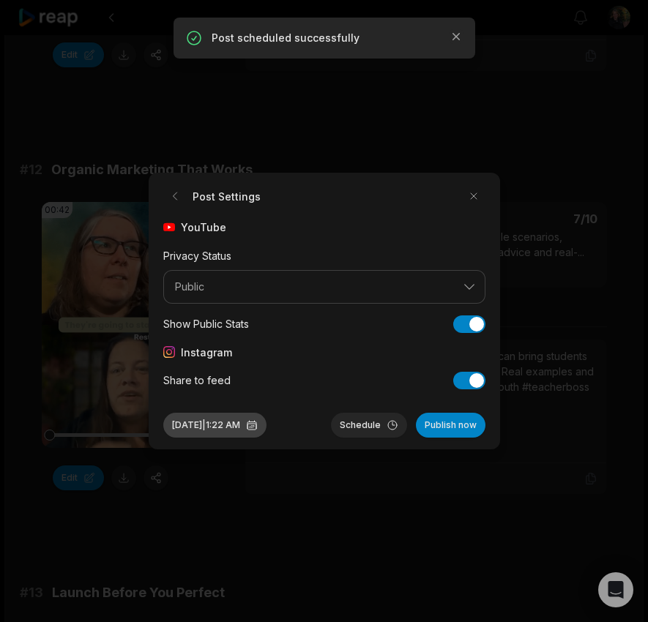
click at [210, 428] on button "Oct 1, 2025 | 1:22 AM" at bounding box center [214, 425] width 103 height 25
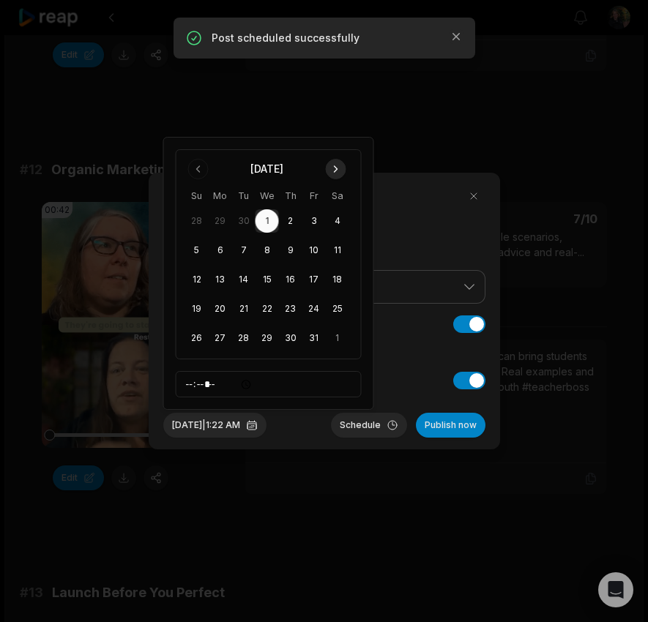
click at [330, 171] on button "Go to next month" at bounding box center [336, 169] width 21 height 21
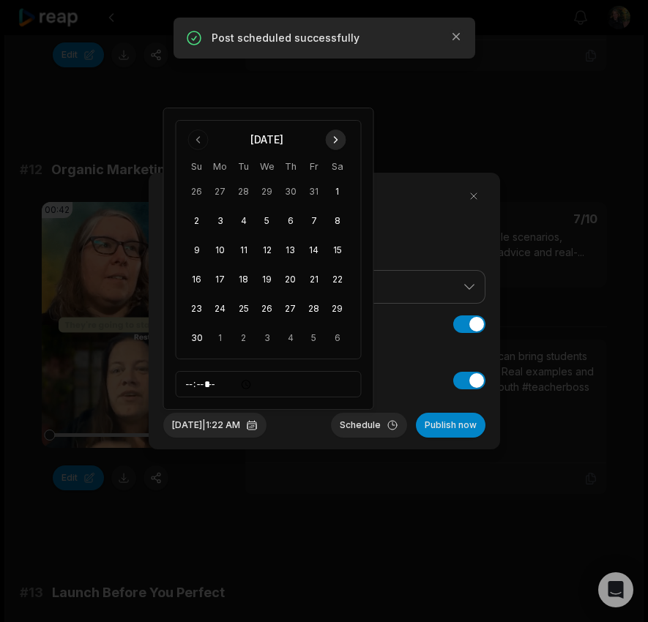
click at [334, 139] on button "Go to next month" at bounding box center [336, 140] width 21 height 21
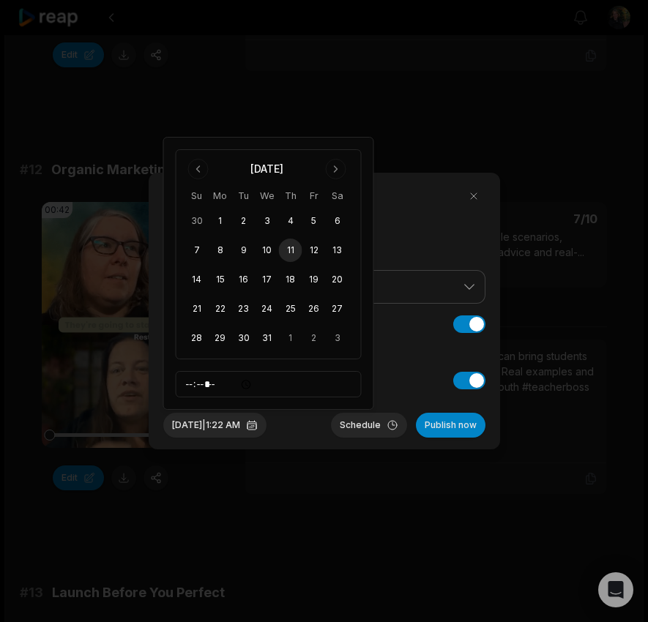
click at [286, 253] on button "11" at bounding box center [290, 250] width 23 height 23
click at [196, 385] on input "*****" at bounding box center [269, 384] width 186 height 26
type input "*****"
click at [377, 428] on button "Schedule" at bounding box center [369, 425] width 76 height 25
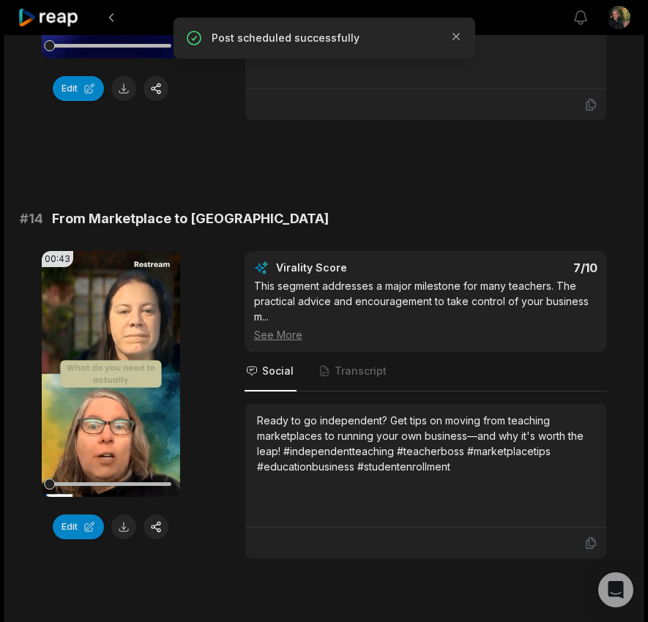
scroll to position [1270, 0]
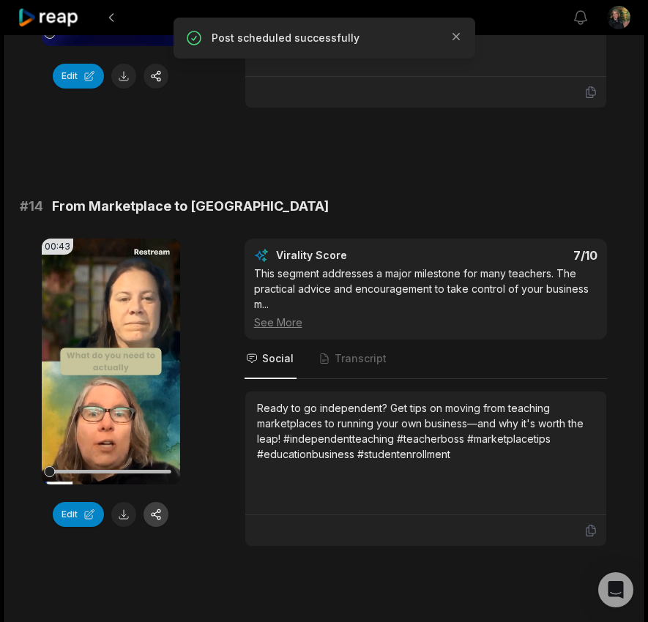
click at [156, 512] on button "button" at bounding box center [156, 514] width 25 height 25
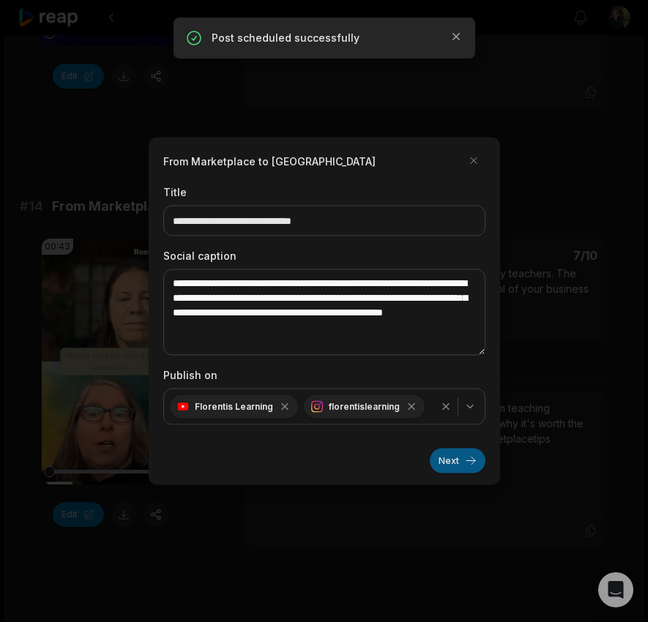
click at [442, 457] on button "Next" at bounding box center [458, 461] width 56 height 25
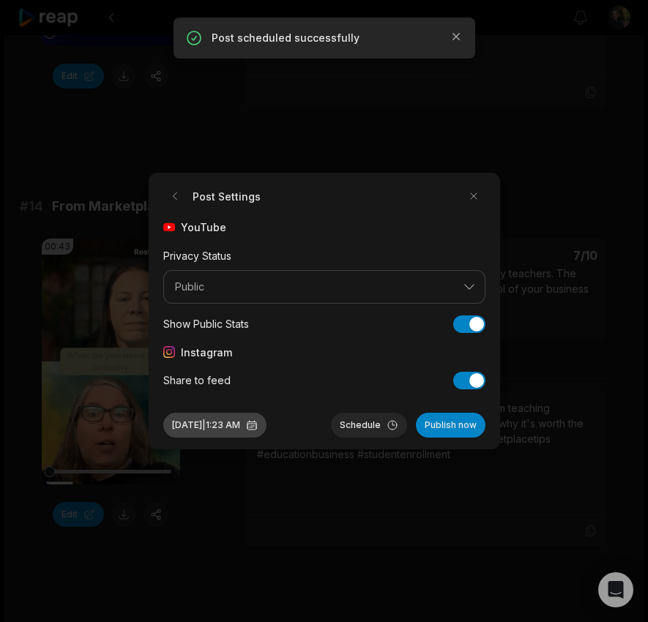
click at [208, 425] on button "Oct 1, 2025 | 1:23 AM" at bounding box center [214, 425] width 103 height 25
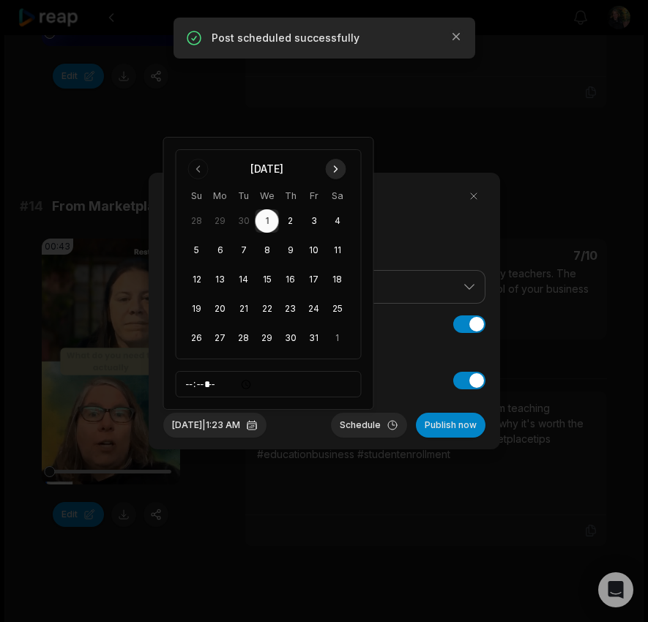
click at [338, 162] on button "Go to next month" at bounding box center [336, 169] width 21 height 21
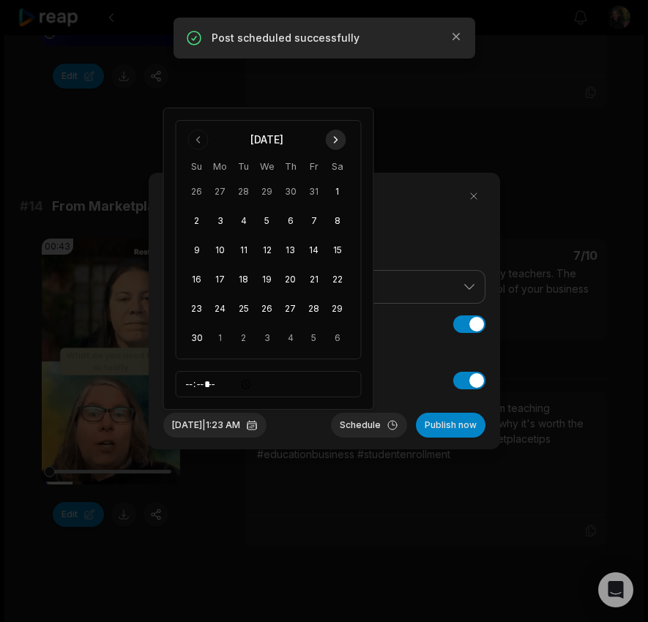
click at [338, 162] on th "Sa" at bounding box center [337, 166] width 23 height 15
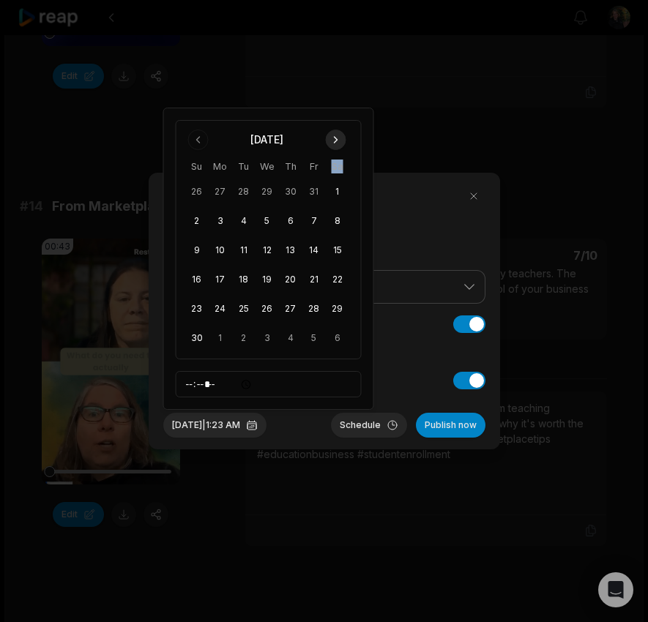
click at [338, 138] on button "Go to next month" at bounding box center [336, 140] width 21 height 21
click at [290, 278] on button "18" at bounding box center [290, 279] width 23 height 23
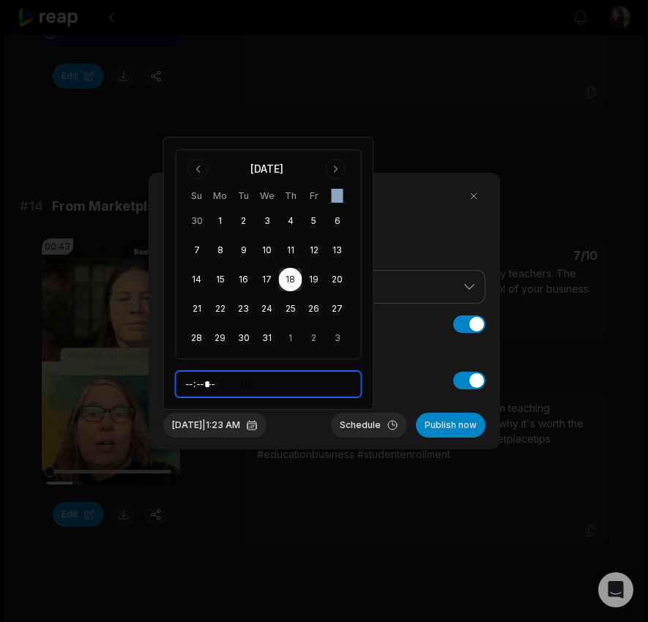
click at [196, 387] on input "*****" at bounding box center [269, 384] width 186 height 26
type input "*****"
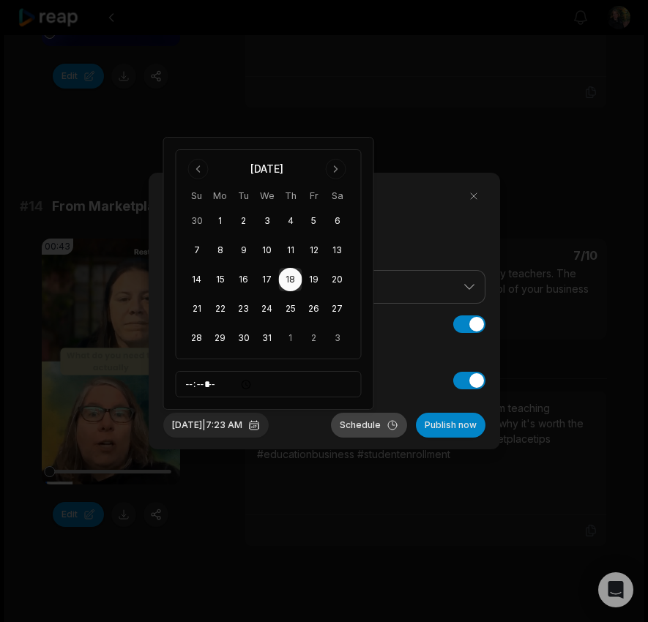
click at [361, 431] on button "Schedule" at bounding box center [369, 425] width 76 height 25
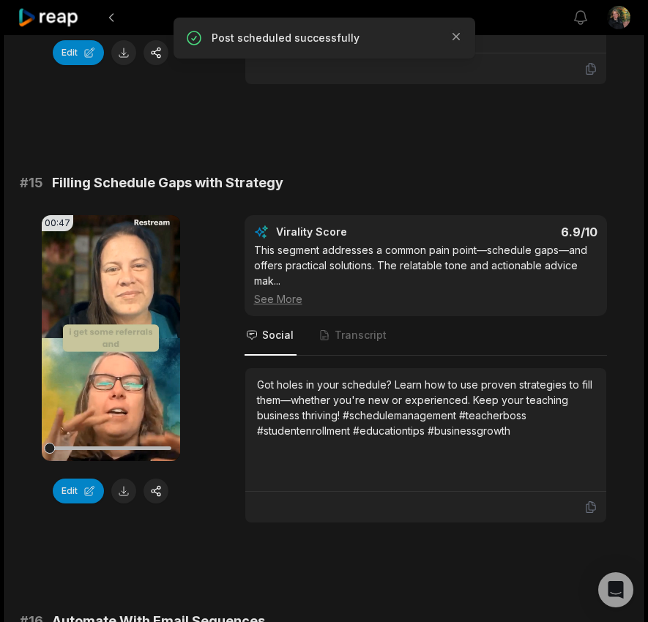
scroll to position [1733, 0]
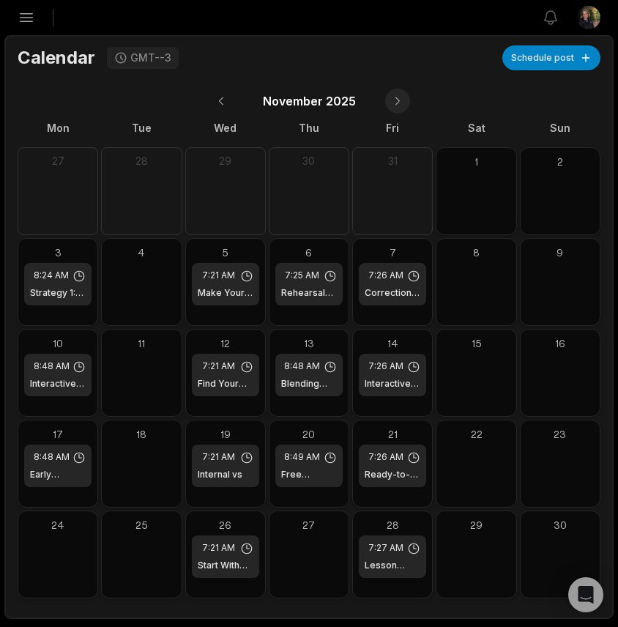
click at [404, 103] on button at bounding box center [397, 101] width 25 height 25
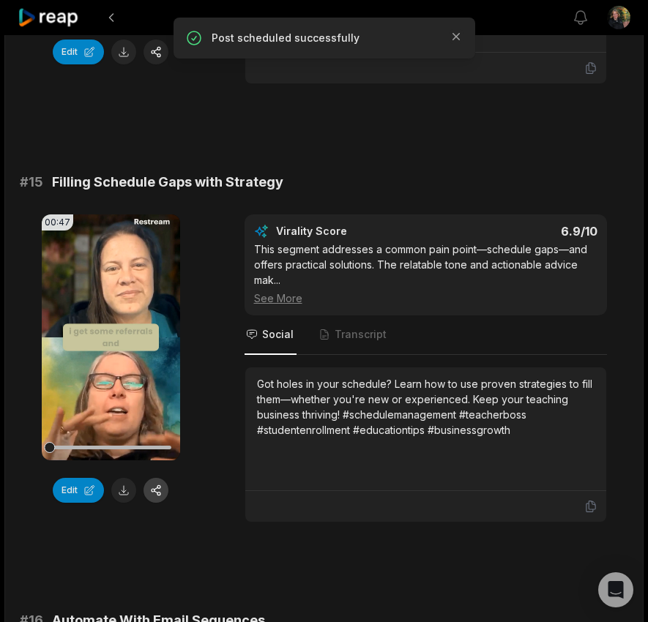
click at [152, 495] on button "button" at bounding box center [156, 490] width 25 height 25
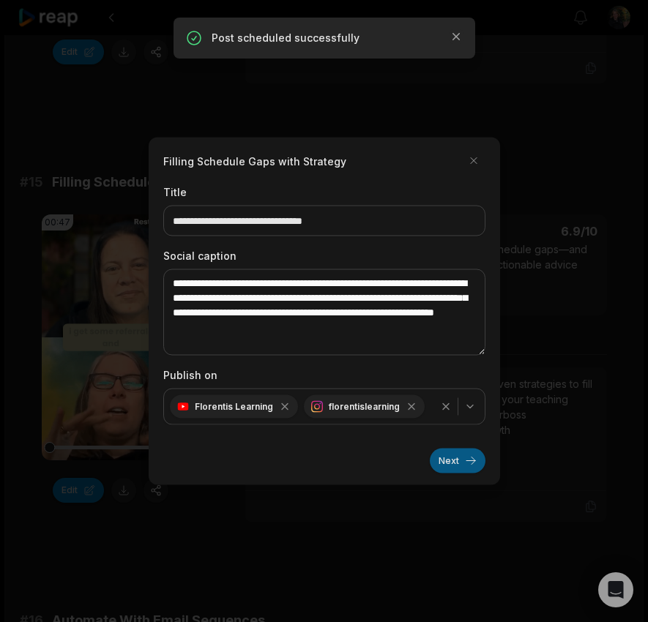
click at [459, 459] on button "Next" at bounding box center [458, 461] width 56 height 25
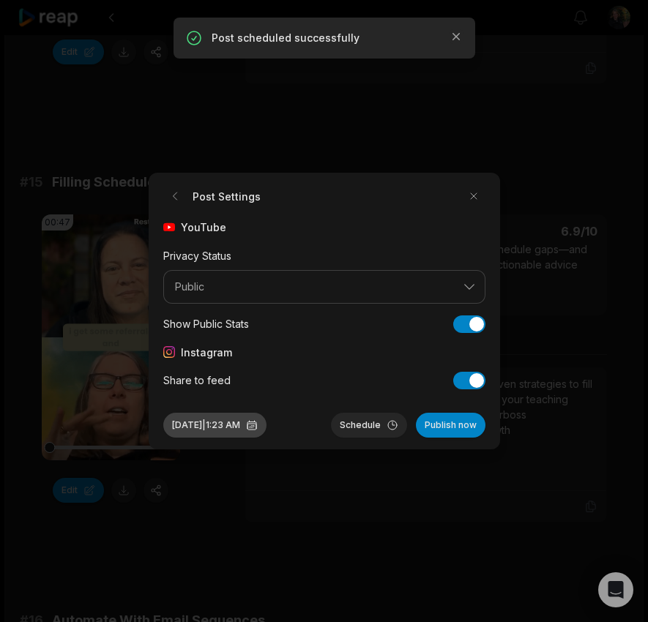
click at [213, 431] on button "Oct 1, 2025 | 1:23 AM" at bounding box center [214, 425] width 103 height 25
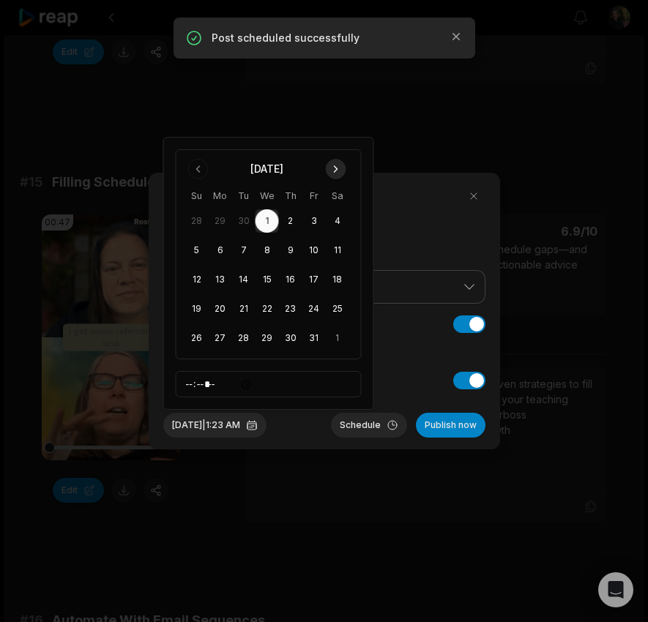
click at [337, 164] on button "Go to next month" at bounding box center [336, 169] width 21 height 21
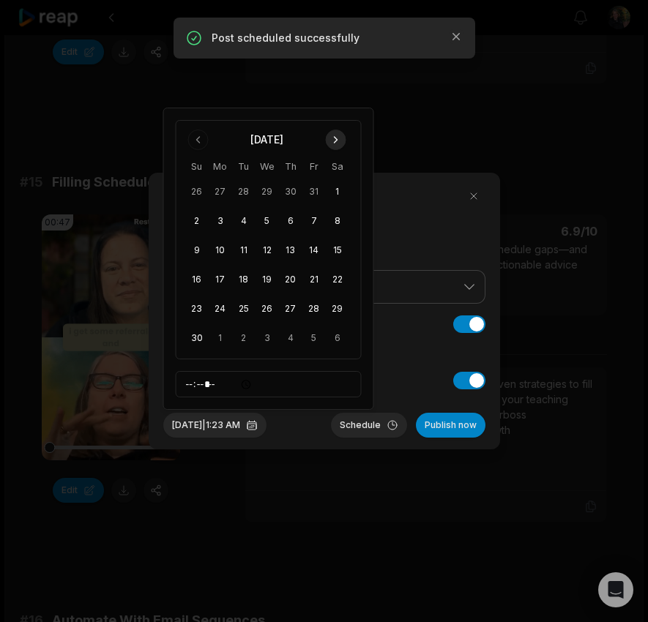
click at [338, 137] on button "Go to next month" at bounding box center [336, 140] width 21 height 21
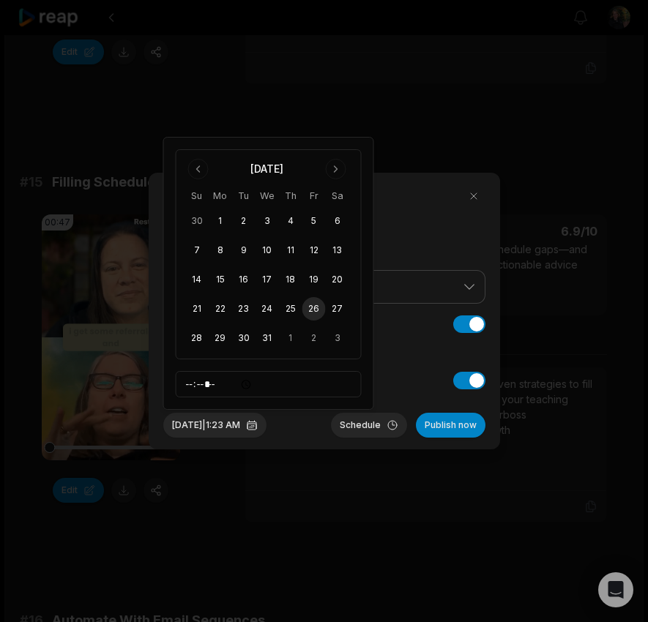
click at [319, 310] on button "26" at bounding box center [313, 308] width 23 height 23
click at [194, 390] on input "*****" at bounding box center [269, 384] width 186 height 26
type input "*****"
click at [375, 428] on button "Schedule" at bounding box center [369, 425] width 76 height 25
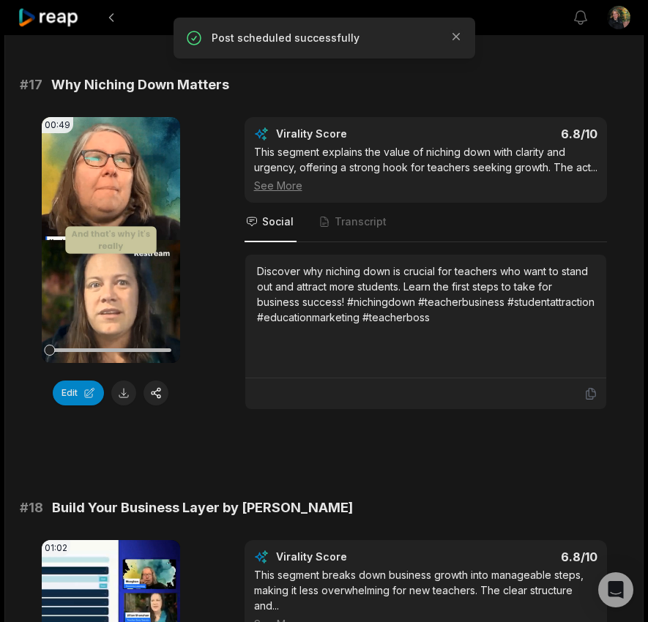
scroll to position [2696, 0]
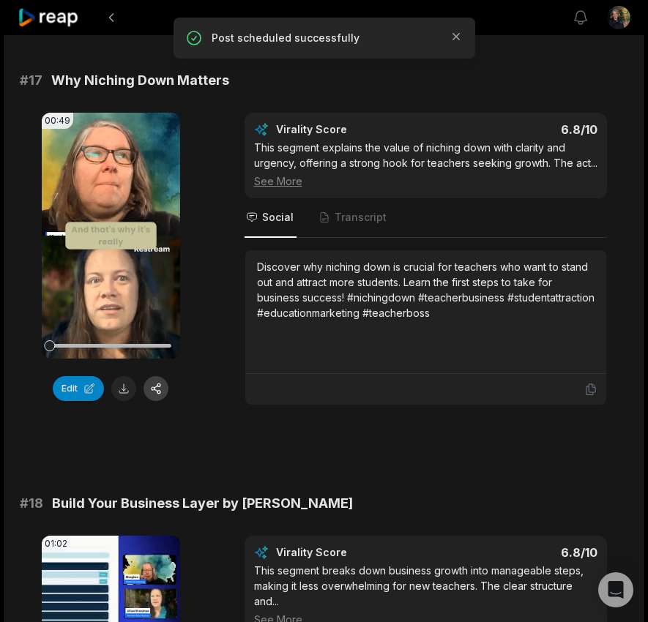
click at [157, 401] on button "button" at bounding box center [156, 388] width 25 height 25
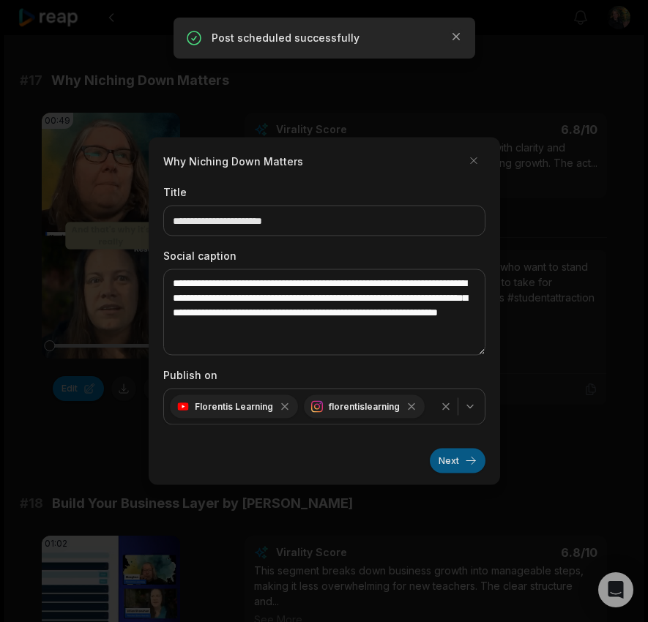
click at [453, 464] on button "Next" at bounding box center [458, 461] width 56 height 25
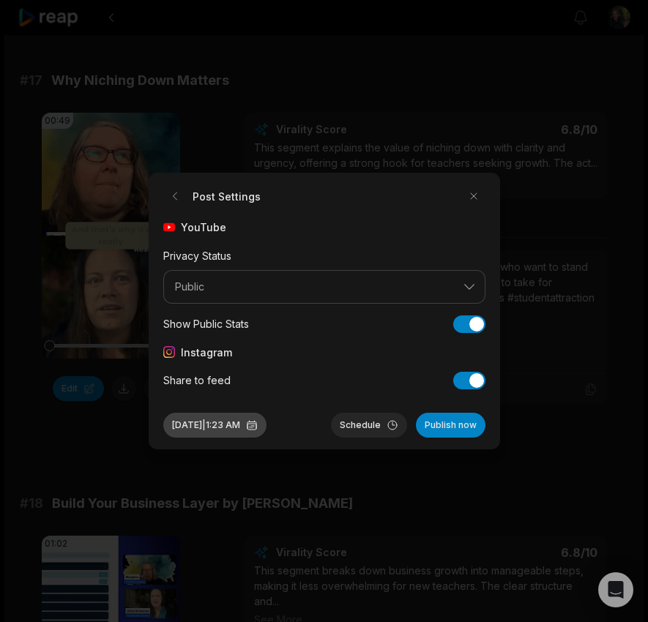
click at [236, 434] on button "Oct 1, 2025 | 1:23 AM" at bounding box center [214, 425] width 103 height 25
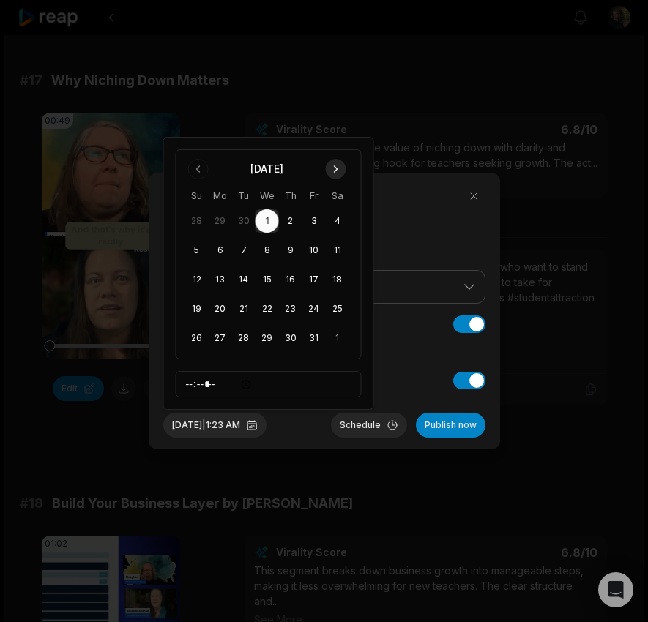
click at [330, 172] on button "Go to next month" at bounding box center [336, 169] width 21 height 21
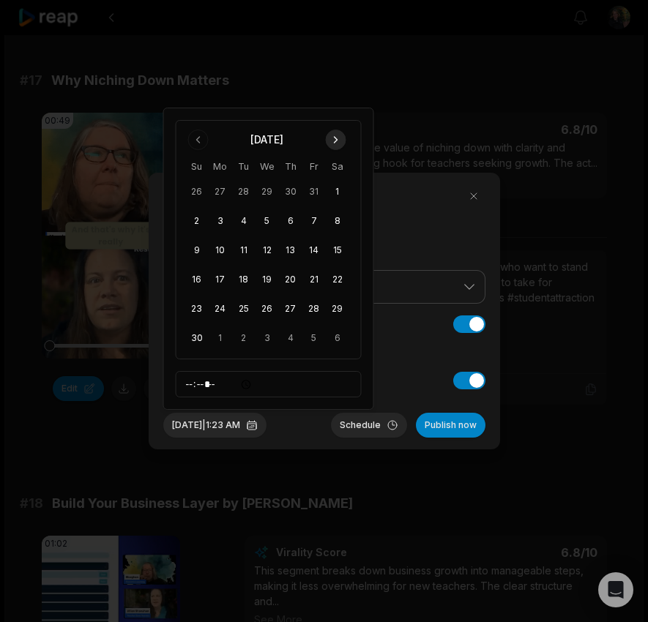
click at [332, 138] on button "Go to next month" at bounding box center [336, 140] width 21 height 21
click at [219, 285] on button "15" at bounding box center [220, 279] width 23 height 23
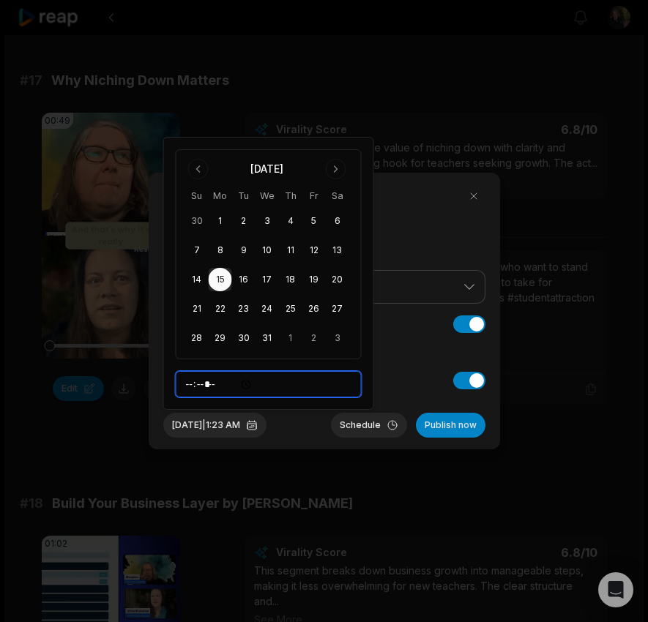
click at [193, 387] on input "*****" at bounding box center [269, 384] width 186 height 26
type input "*****"
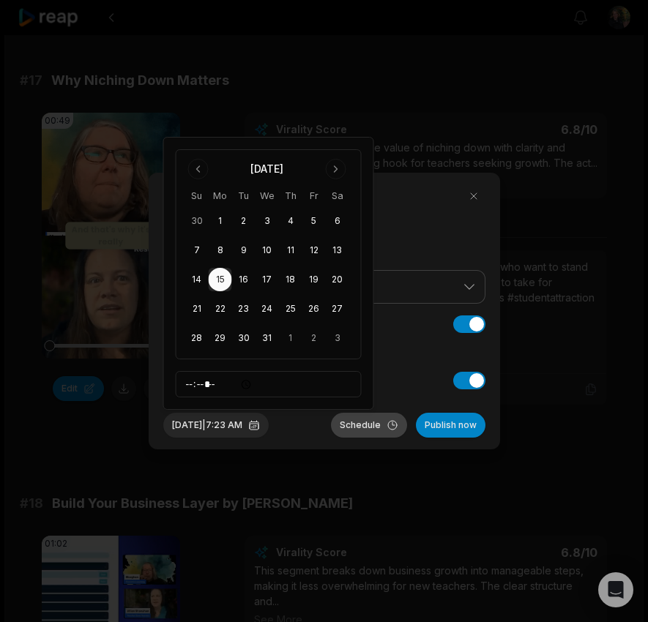
click at [357, 434] on button "Schedule" at bounding box center [369, 425] width 76 height 25
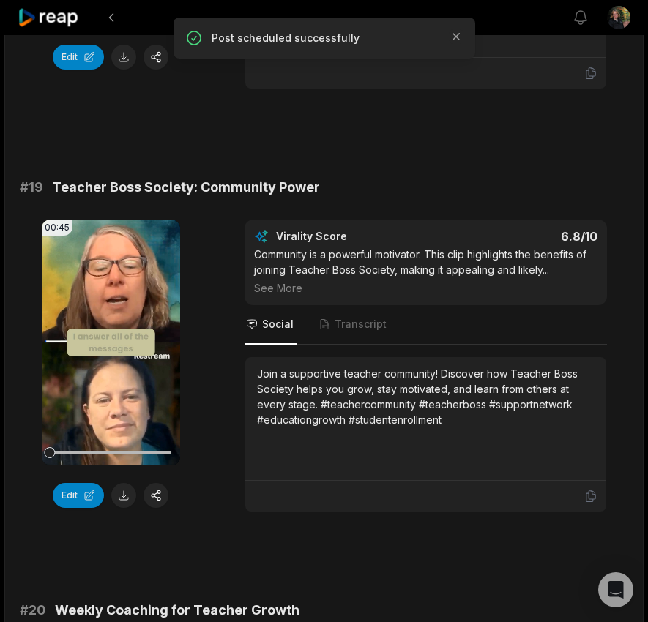
scroll to position [3453, 0]
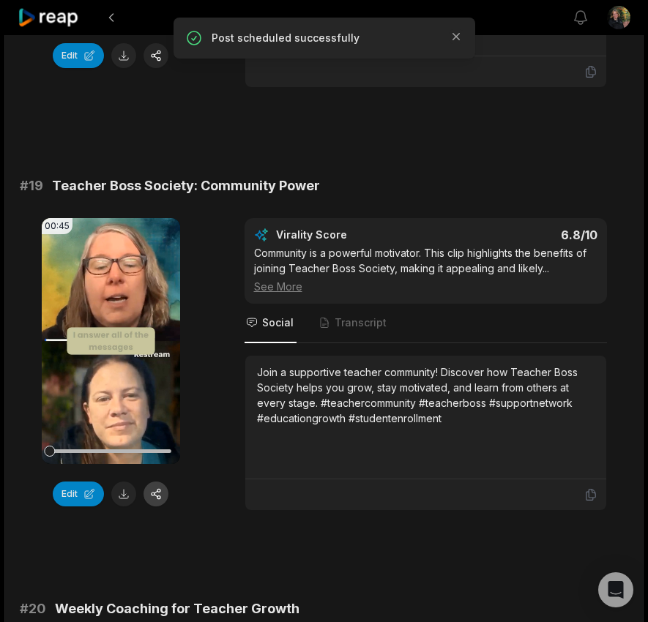
click at [157, 507] on button "button" at bounding box center [156, 494] width 25 height 25
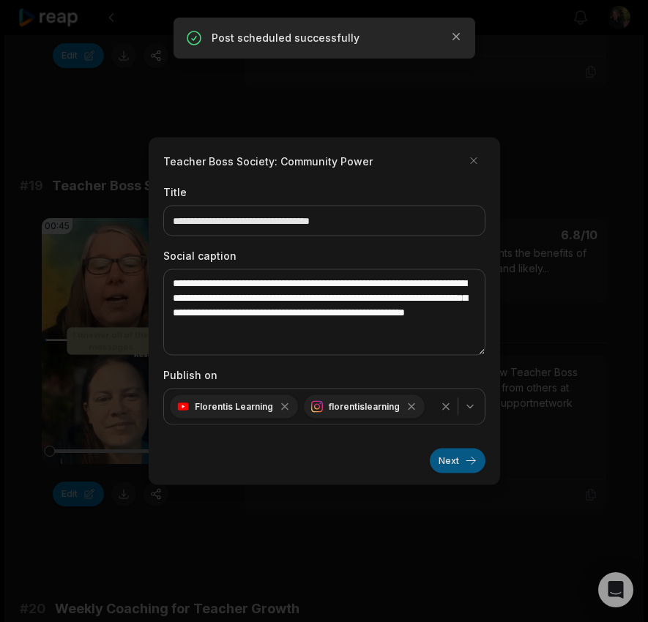
click at [445, 463] on button "Next" at bounding box center [458, 461] width 56 height 25
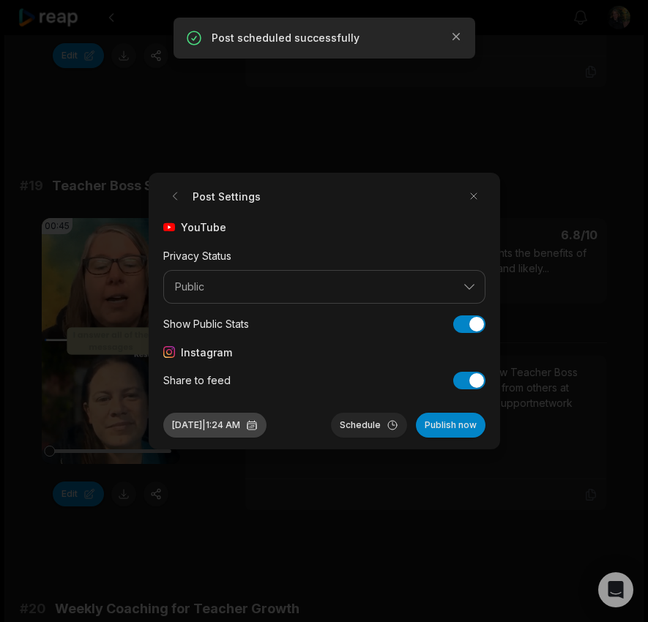
click at [201, 427] on button "Oct 1, 2025 | 1:24 AM" at bounding box center [214, 425] width 103 height 25
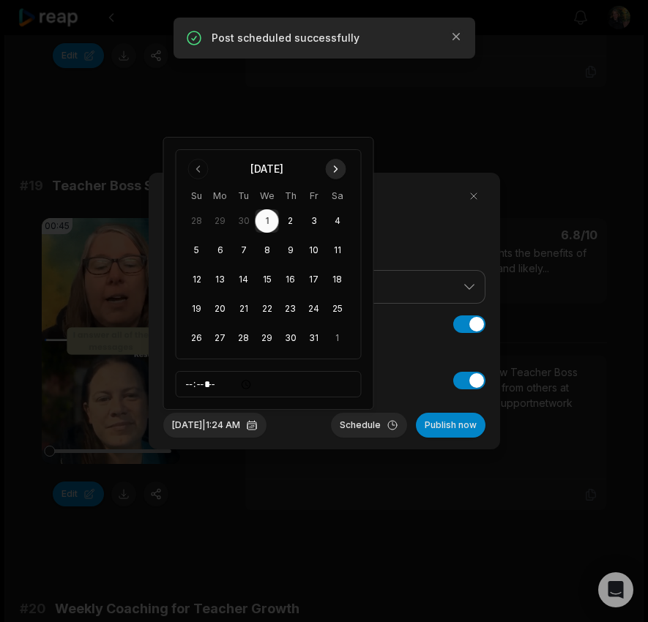
click at [336, 167] on button "Go to next month" at bounding box center [336, 169] width 21 height 21
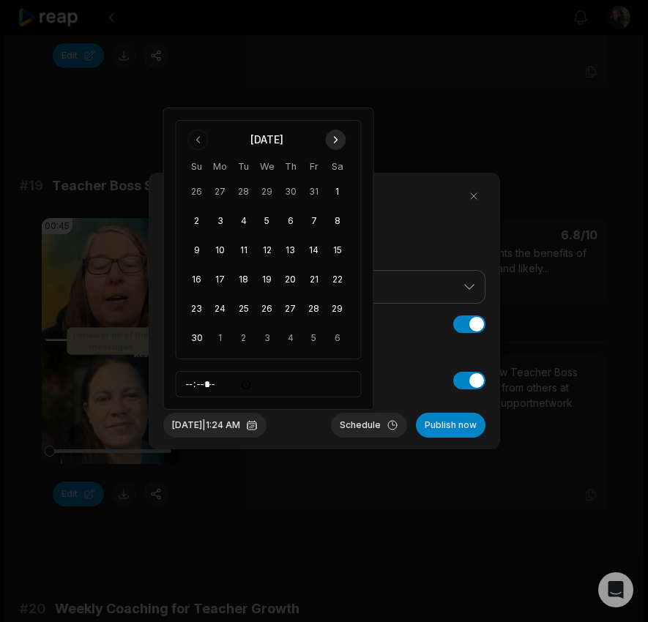
click at [335, 136] on button "Go to next month" at bounding box center [336, 140] width 21 height 21
click at [219, 315] on button "22" at bounding box center [220, 308] width 23 height 23
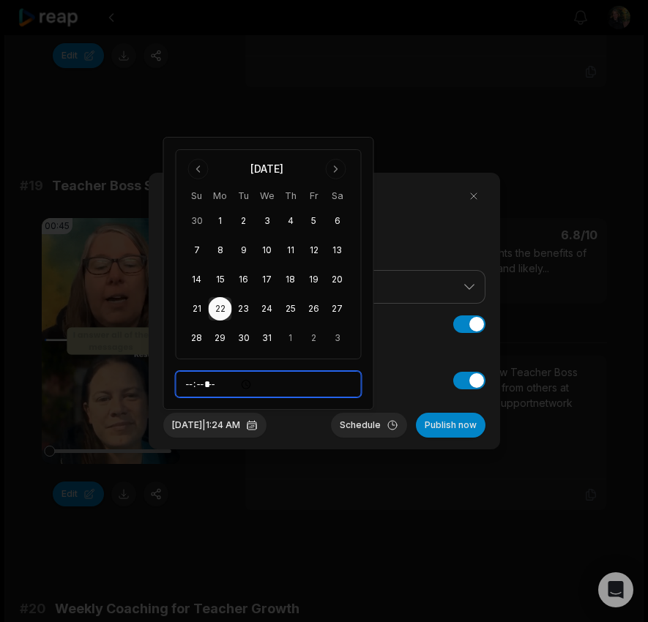
click at [195, 390] on input "*****" at bounding box center [269, 384] width 186 height 26
type input "*****"
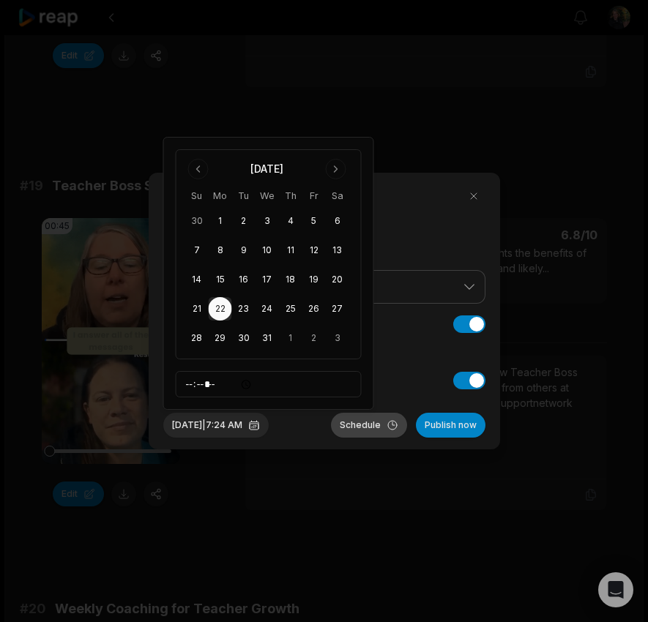
click at [360, 427] on button "Schedule" at bounding box center [369, 425] width 76 height 25
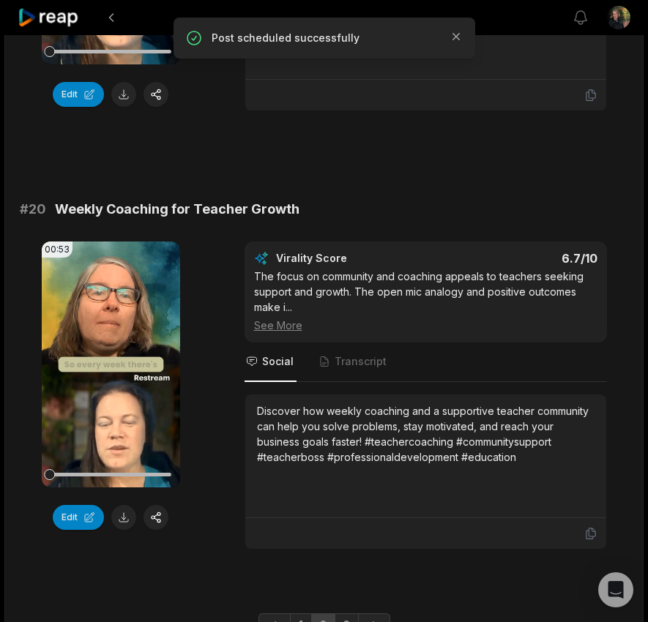
scroll to position [3941, 0]
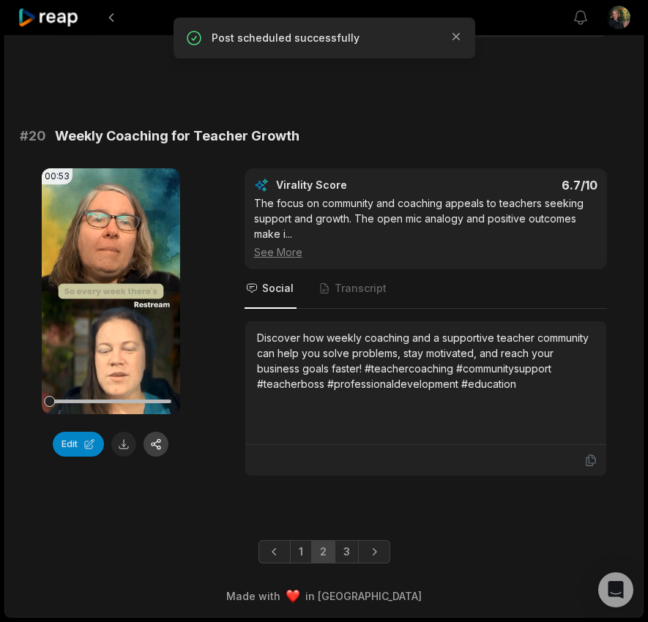
click at [160, 445] on button "button" at bounding box center [156, 444] width 25 height 25
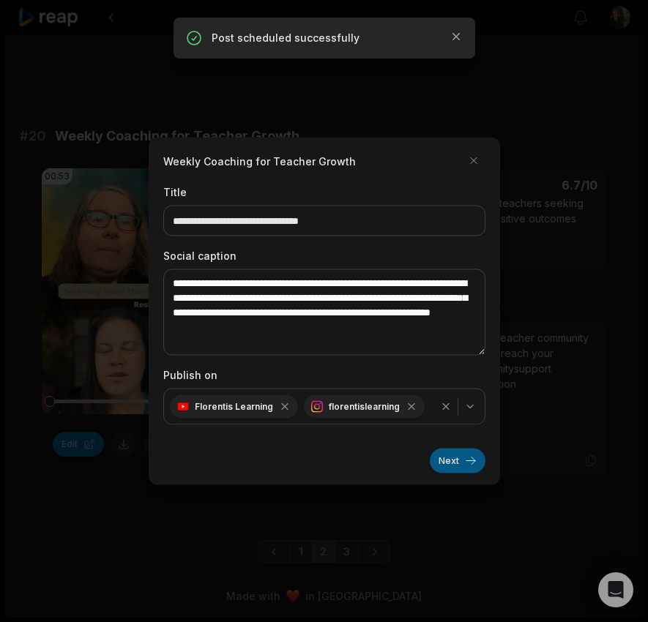
click at [473, 469] on button "Next" at bounding box center [458, 461] width 56 height 25
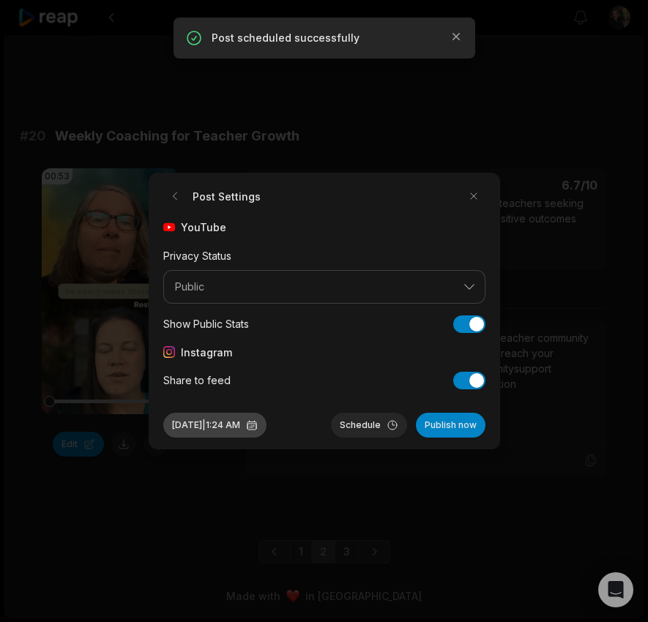
click at [192, 432] on button "Oct 1, 2025 | 1:24 AM" at bounding box center [214, 425] width 103 height 25
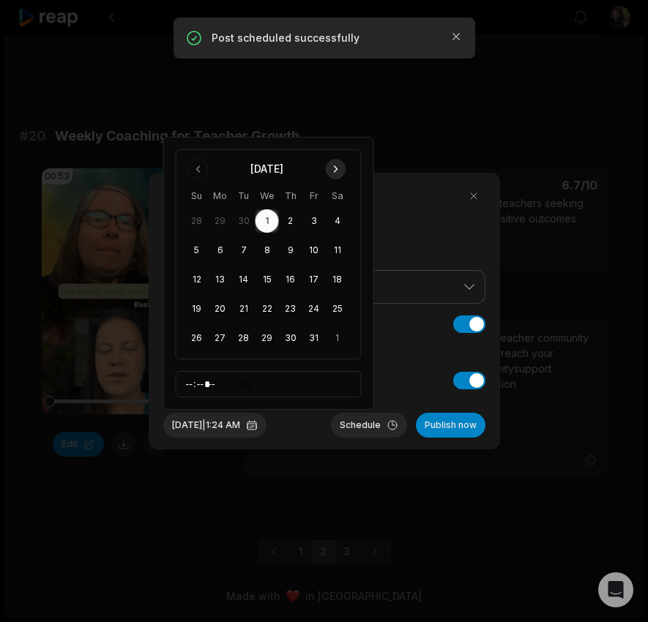
click at [339, 174] on button "Go to next month" at bounding box center [336, 169] width 21 height 21
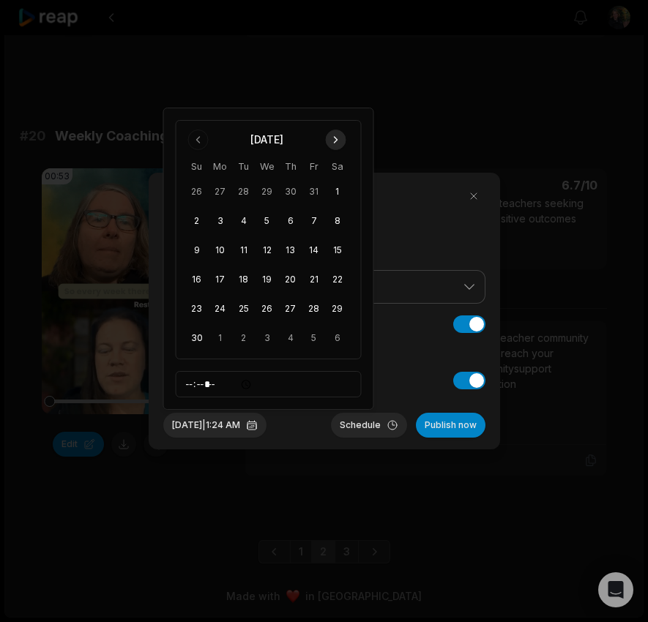
click at [334, 144] on button "Go to next month" at bounding box center [336, 140] width 21 height 21
click at [217, 340] on button "29" at bounding box center [220, 338] width 23 height 23
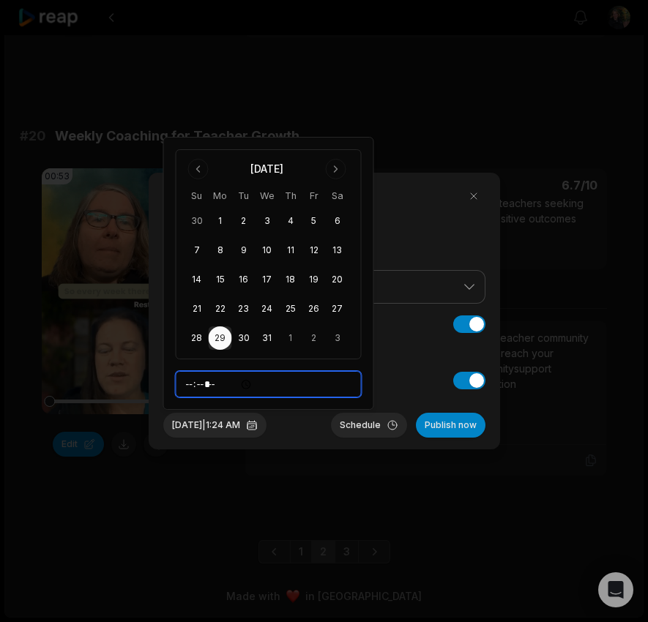
click at [190, 390] on input "*****" at bounding box center [269, 384] width 186 height 26
type input "*****"
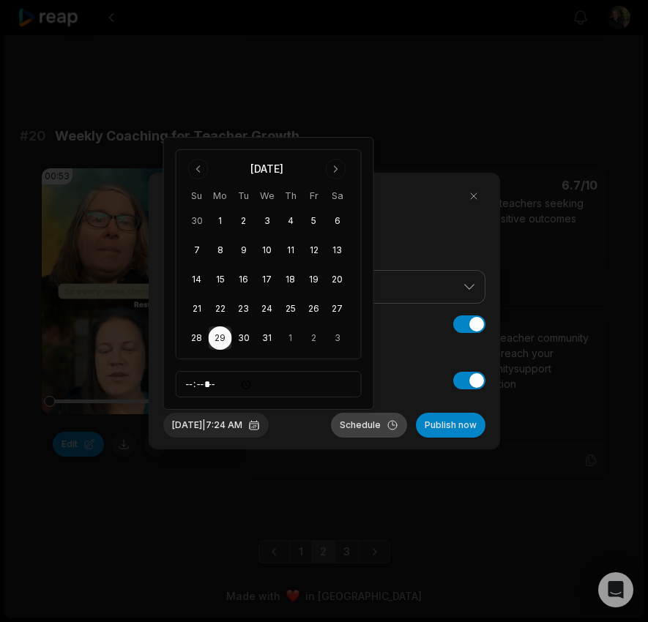
click at [360, 423] on button "Schedule" at bounding box center [369, 425] width 76 height 25
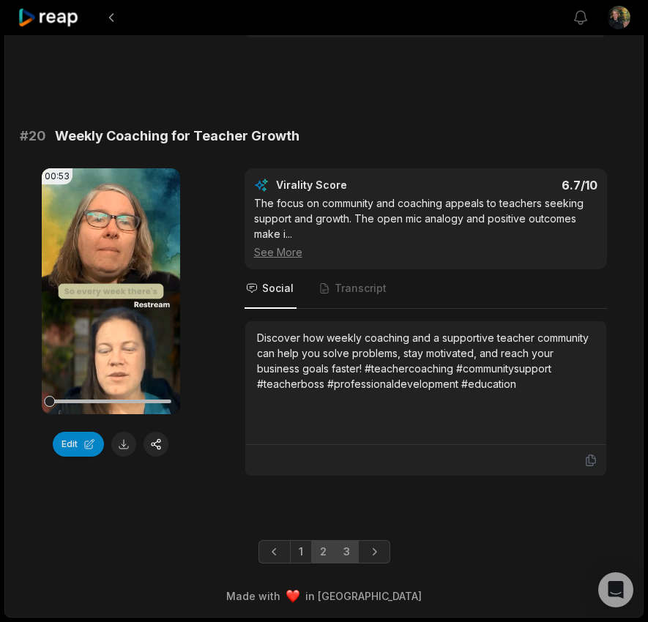
click at [343, 554] on link "3" at bounding box center [347, 551] width 24 height 23
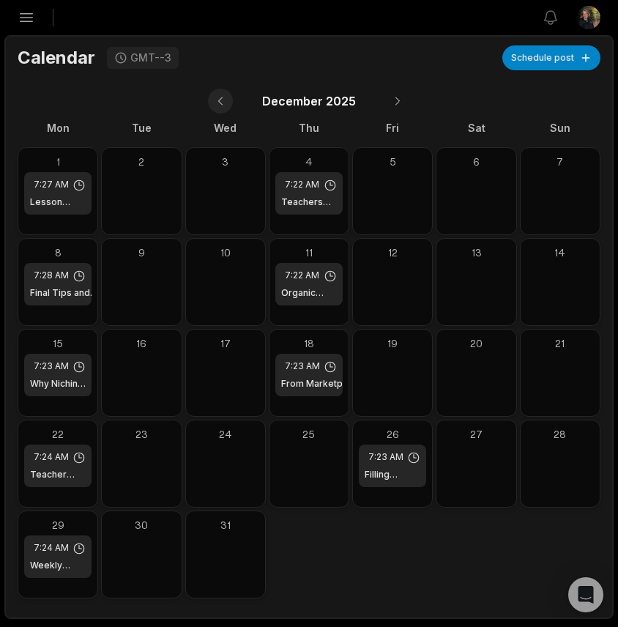
click at [225, 98] on button at bounding box center [220, 101] width 25 height 25
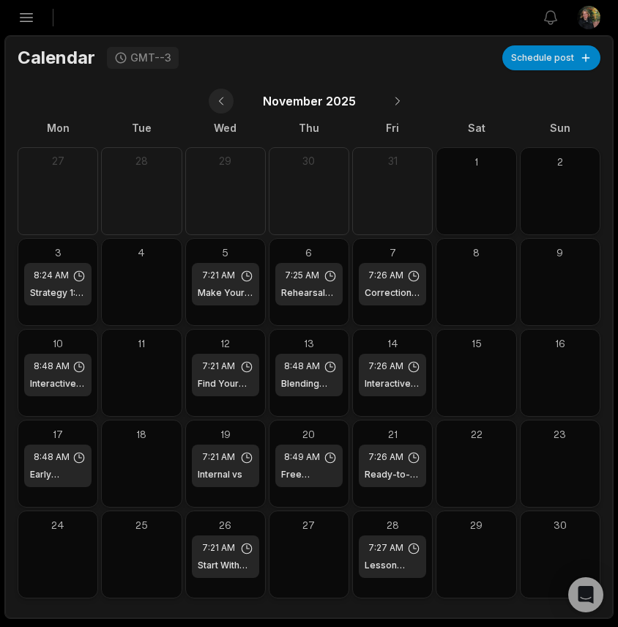
click at [225, 98] on button at bounding box center [221, 101] width 25 height 25
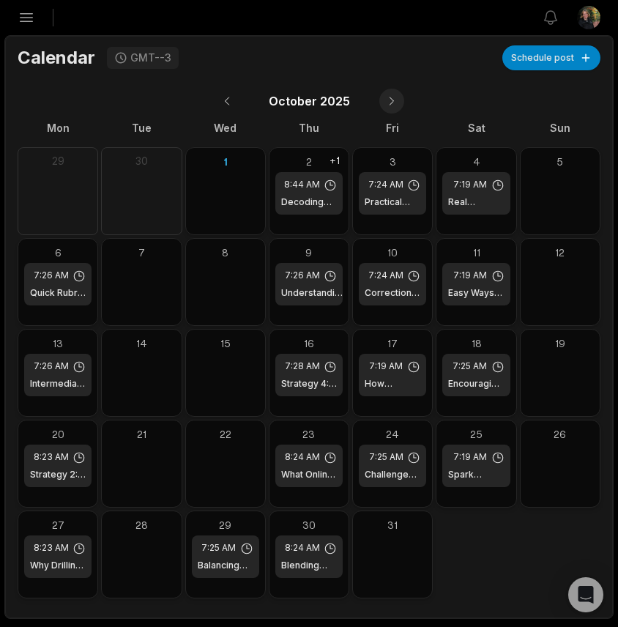
click at [384, 105] on button at bounding box center [391, 101] width 25 height 25
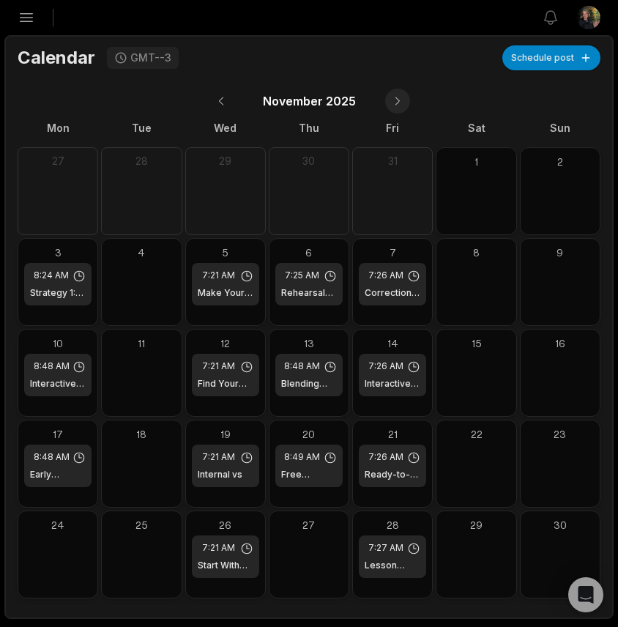
click at [385, 105] on button at bounding box center [397, 101] width 25 height 25
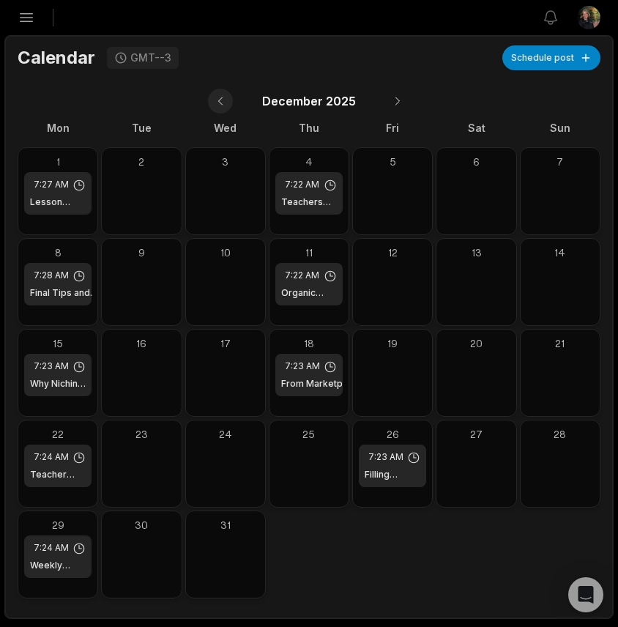
click at [223, 103] on button at bounding box center [220, 101] width 25 height 25
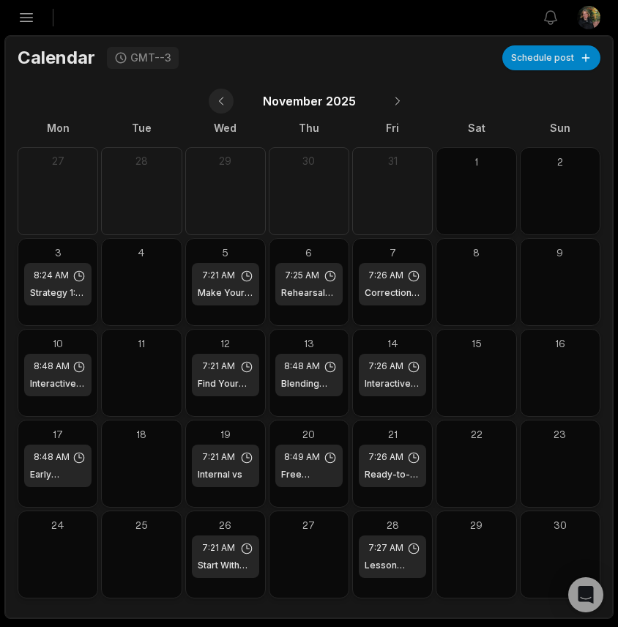
click at [222, 108] on button at bounding box center [221, 101] width 25 height 25
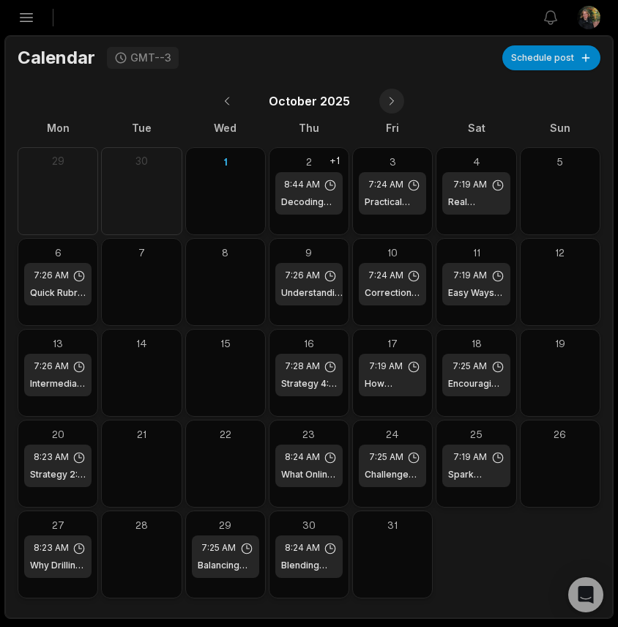
click at [394, 104] on button at bounding box center [391, 101] width 25 height 25
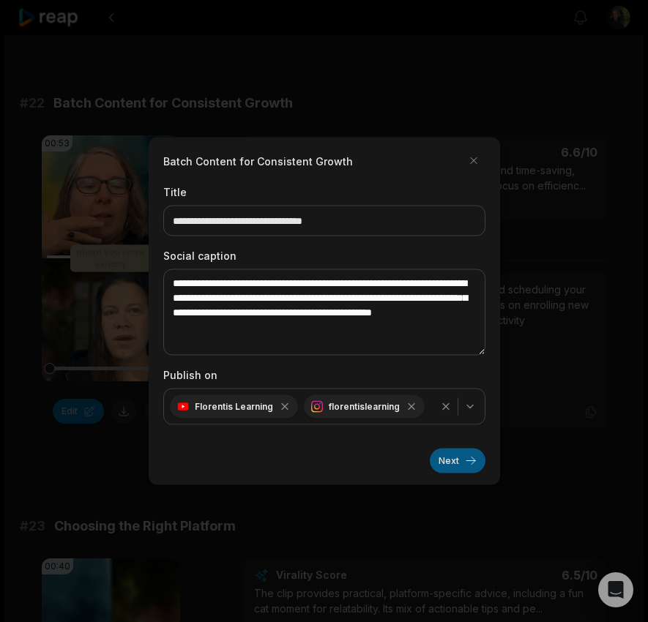
click at [456, 465] on button "Next" at bounding box center [458, 461] width 56 height 25
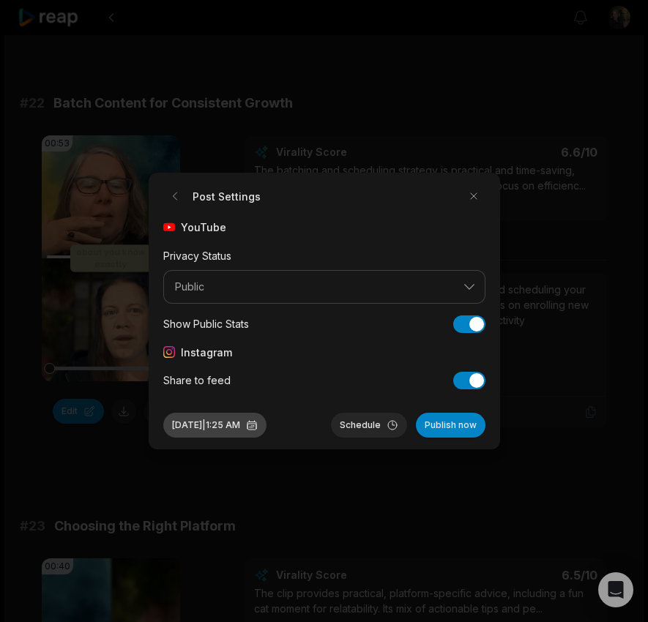
click at [197, 428] on button "[DATE] 1:25 AM" at bounding box center [214, 425] width 103 height 25
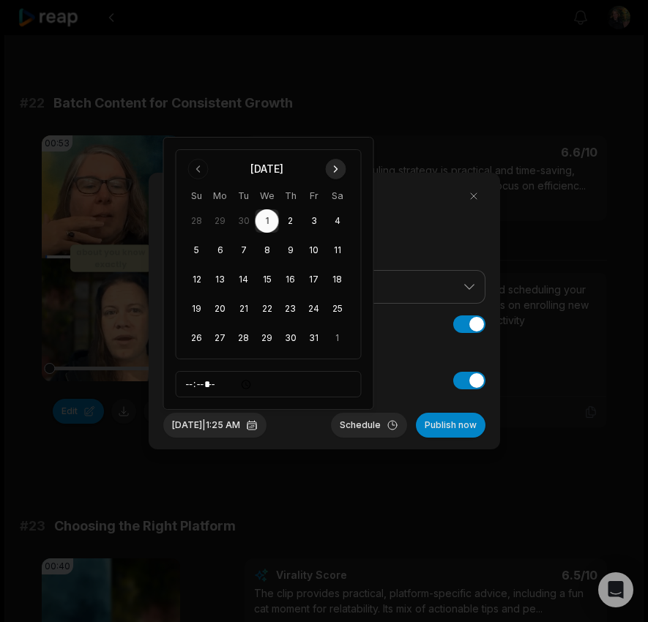
click at [339, 169] on button "Go to next month" at bounding box center [336, 169] width 21 height 21
click at [332, 195] on button "1" at bounding box center [337, 191] width 23 height 23
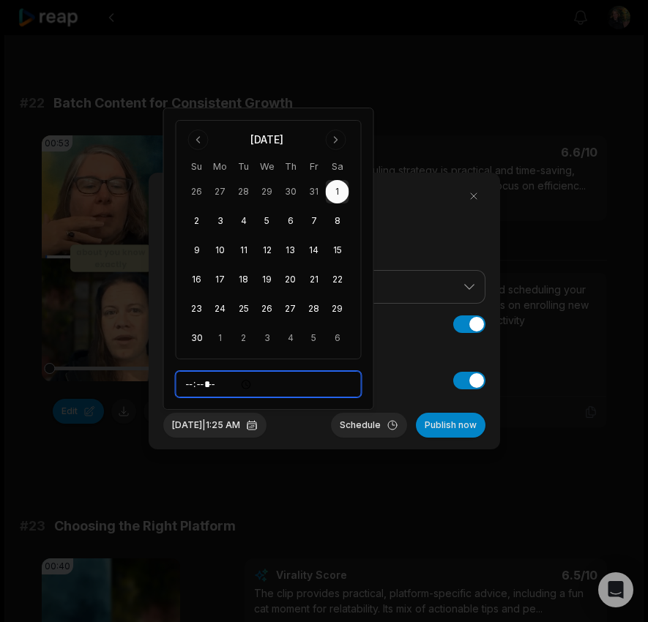
click at [193, 389] on input "*****" at bounding box center [269, 384] width 186 height 26
type input "*****"
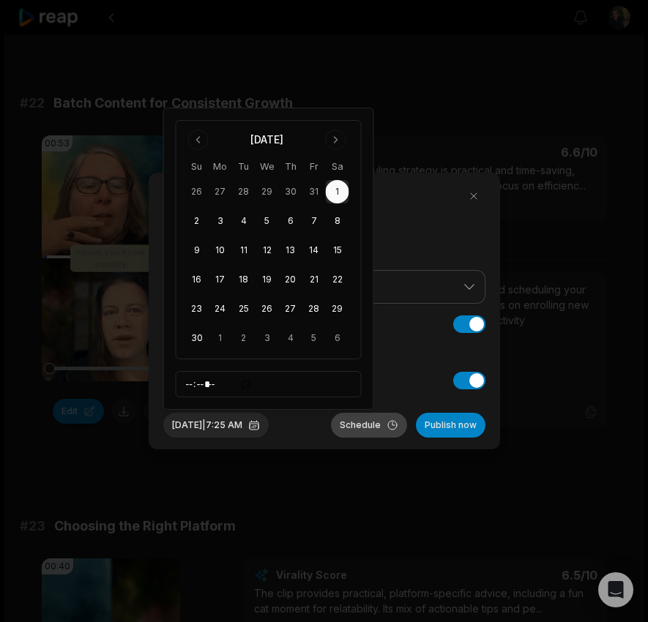
click at [356, 425] on button "Schedule" at bounding box center [369, 425] width 76 height 25
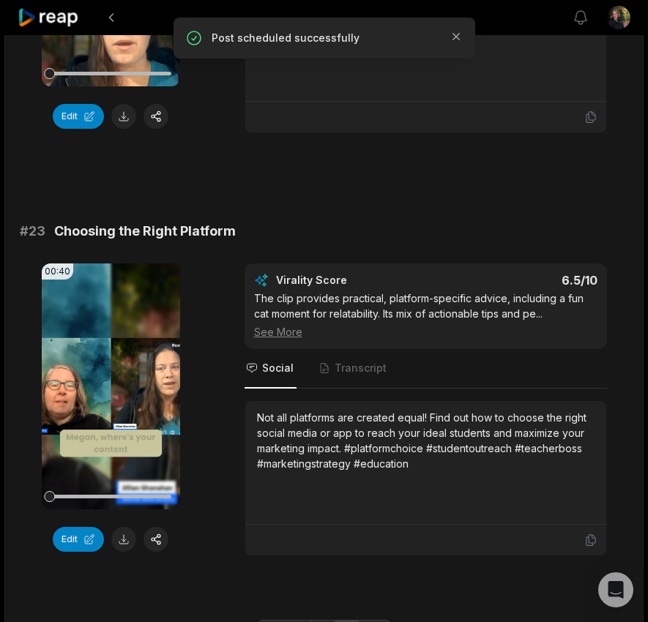
scroll to position [902, 0]
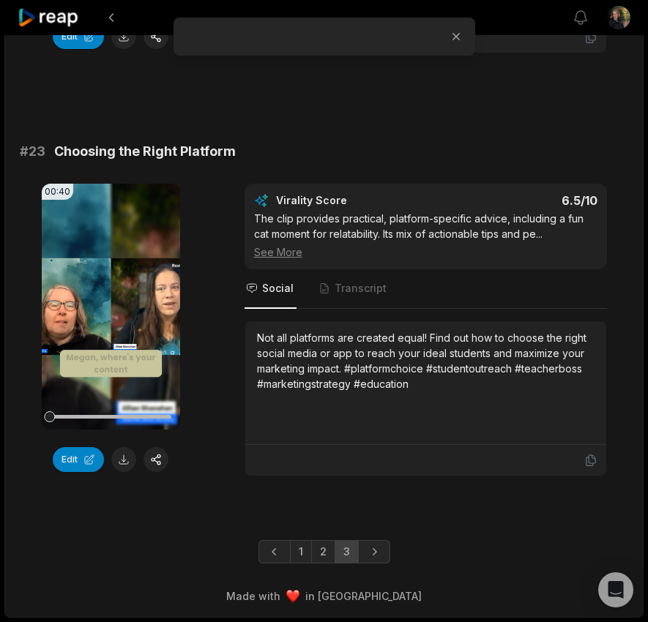
click at [66, 20] on icon at bounding box center [49, 18] width 62 height 20
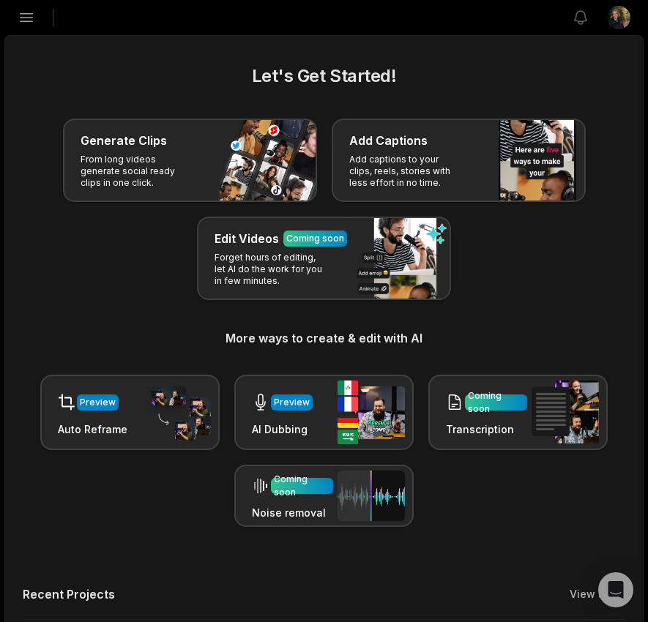
click at [23, 24] on icon "button" at bounding box center [27, 18] width 18 height 18
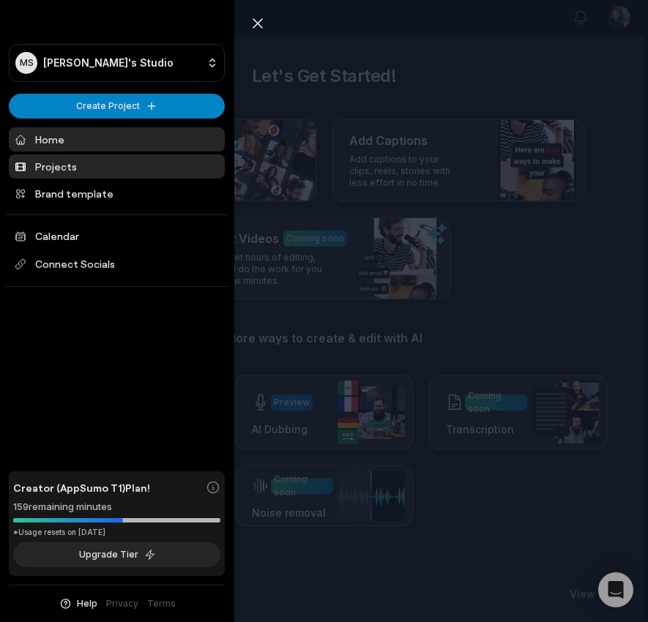
click at [40, 169] on link "Projects" at bounding box center [117, 167] width 216 height 24
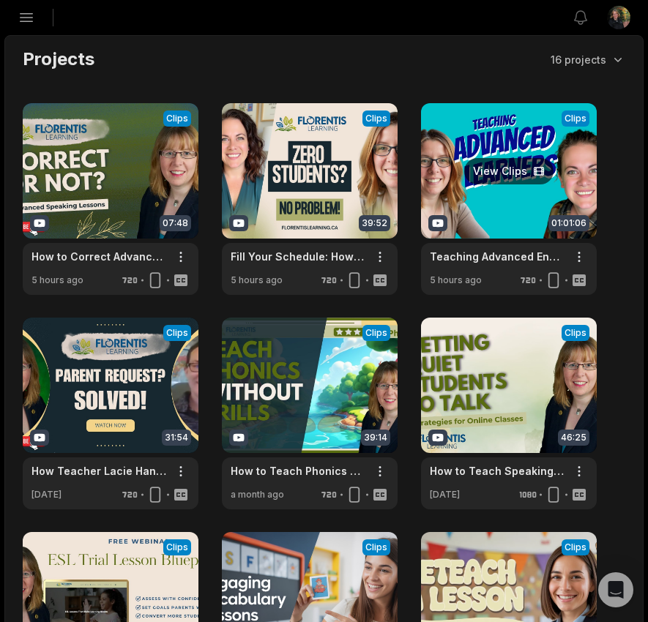
click at [502, 174] on link at bounding box center [509, 199] width 176 height 192
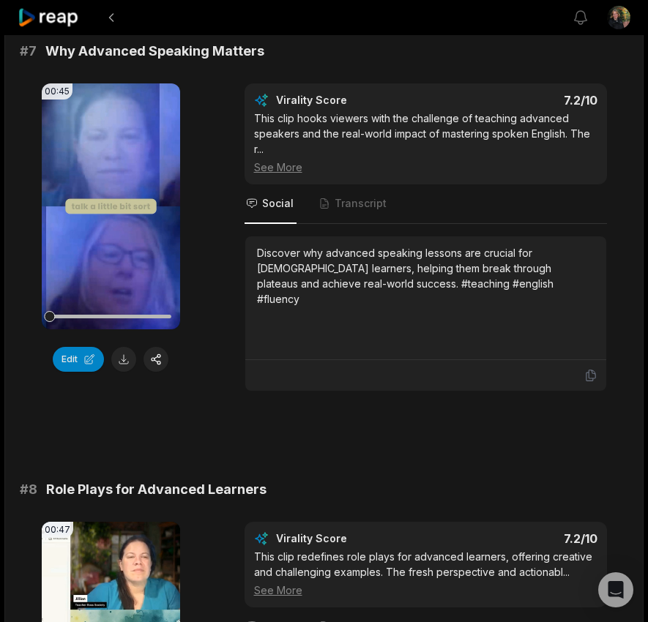
scroll to position [2712, 0]
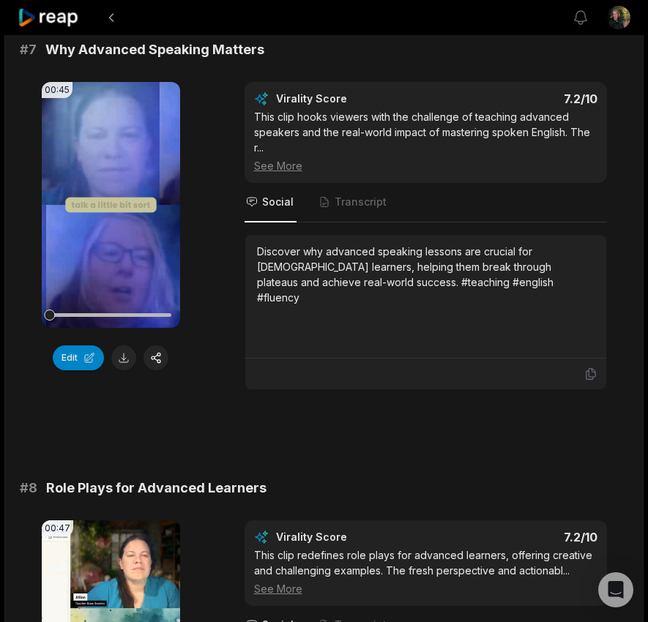
click at [219, 264] on div "00:45 Your browser does not support mp4 format. Edit Virality Score 7.2 /10 Thi…" at bounding box center [324, 236] width 609 height 308
click at [444, 113] on div "This clip hooks viewers with the challenge of teaching advanced speakers and th…" at bounding box center [425, 141] width 343 height 64
click at [156, 346] on button "button" at bounding box center [156, 358] width 25 height 25
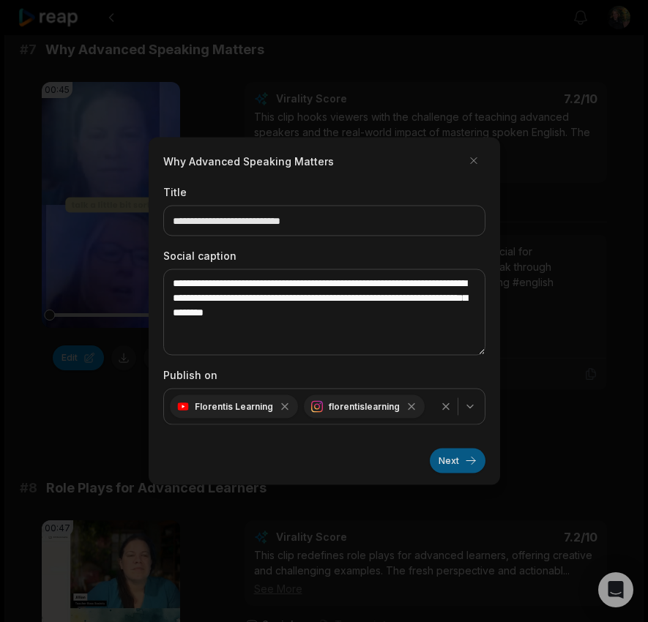
click at [444, 461] on button "Next" at bounding box center [458, 461] width 56 height 25
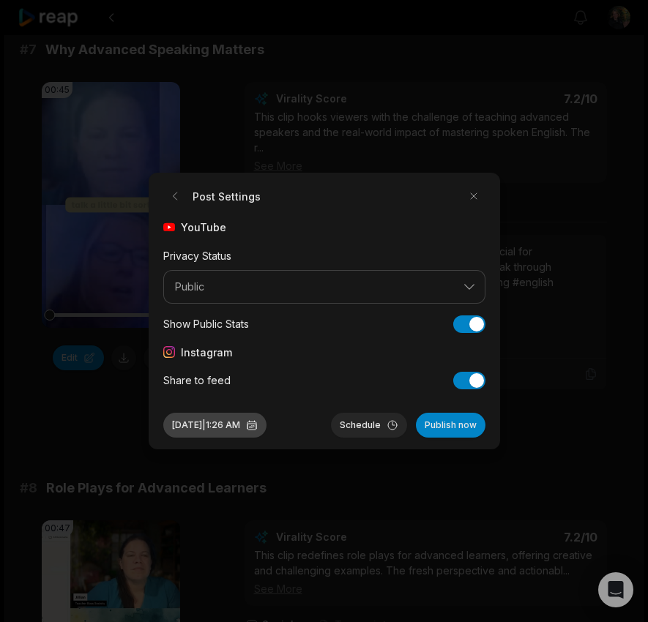
click at [200, 431] on button "[DATE] 1:26 AM" at bounding box center [214, 425] width 103 height 25
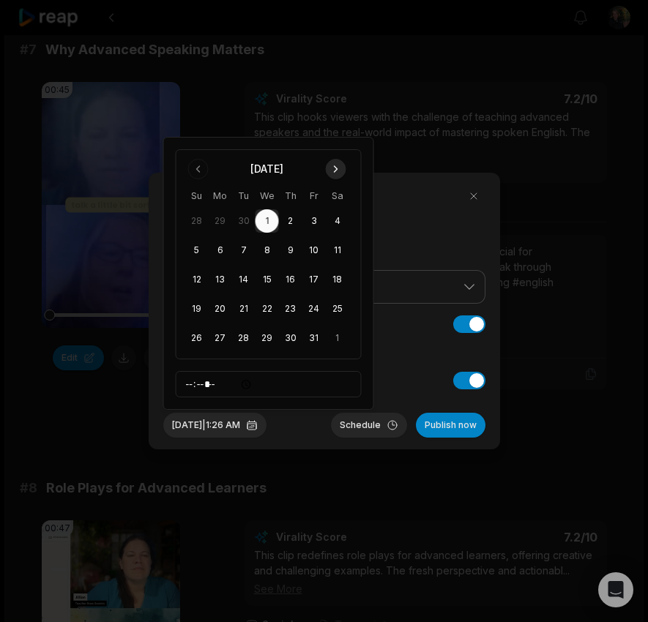
click at [335, 167] on button "Go to next month" at bounding box center [336, 169] width 21 height 21
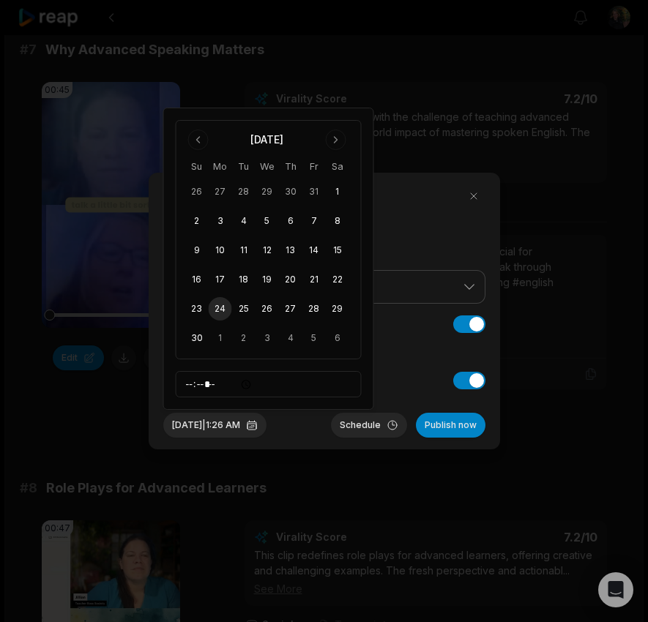
click at [218, 306] on button "24" at bounding box center [220, 308] width 23 height 23
click at [191, 383] on input "*****" at bounding box center [269, 384] width 186 height 26
type input "*****"
click at [348, 427] on button "Schedule" at bounding box center [369, 425] width 76 height 25
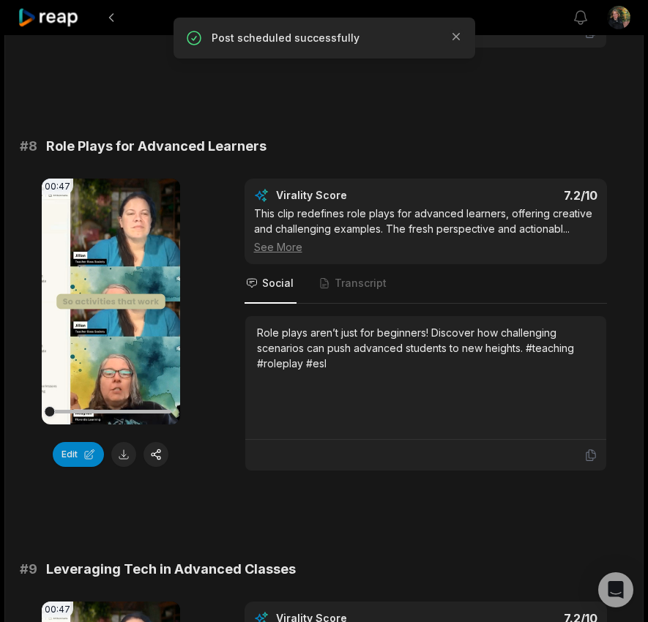
scroll to position [3058, 0]
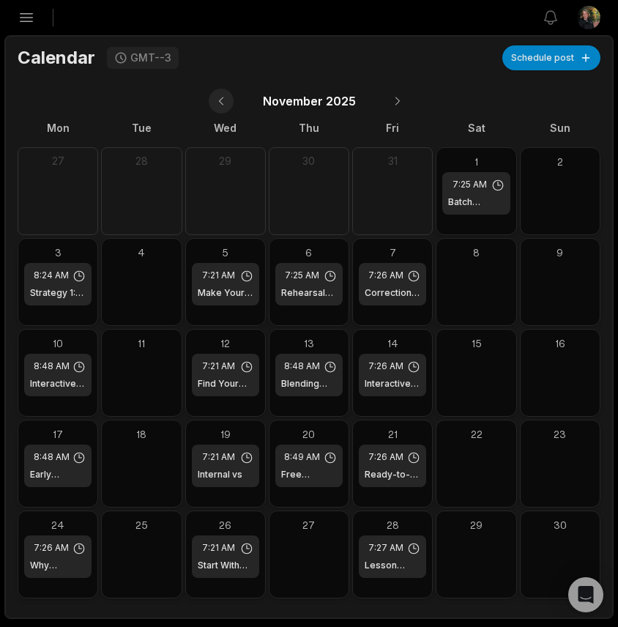
click at [219, 101] on button at bounding box center [221, 101] width 25 height 25
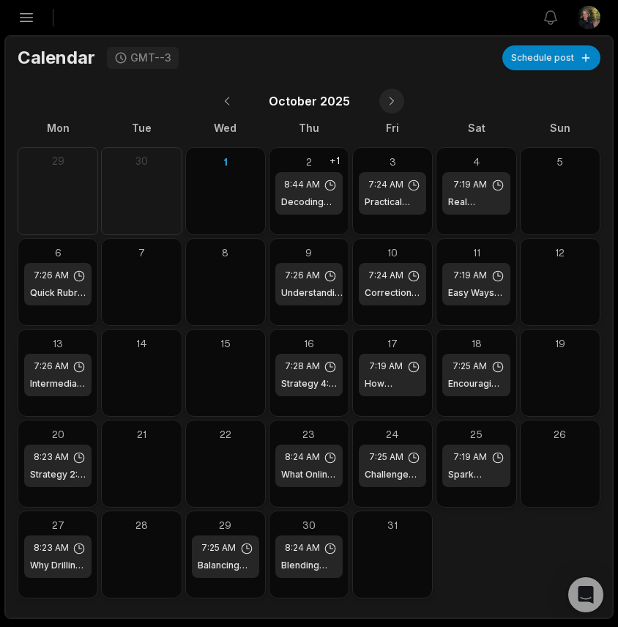
click at [392, 95] on button at bounding box center [391, 101] width 25 height 25
